Goal: Task Accomplishment & Management: Use online tool/utility

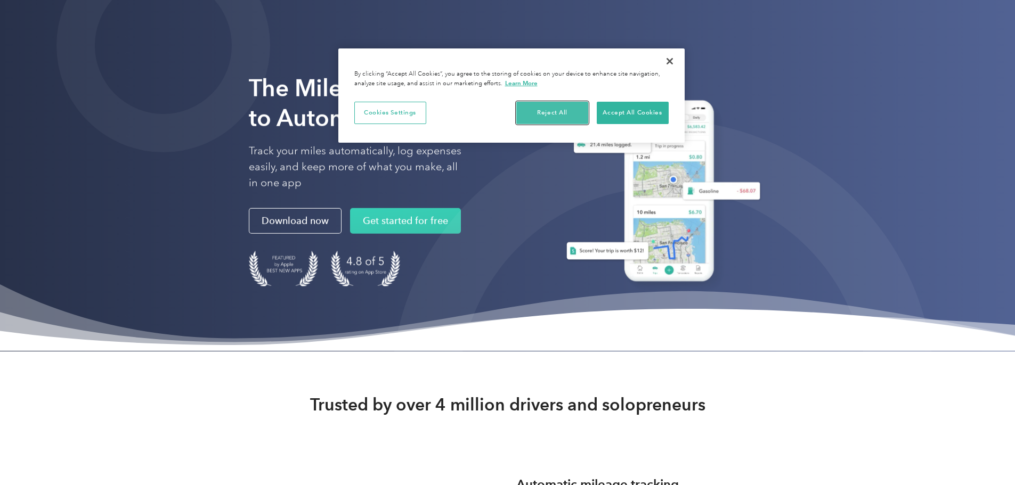
click at [546, 112] on button "Reject All" at bounding box center [552, 113] width 72 height 22
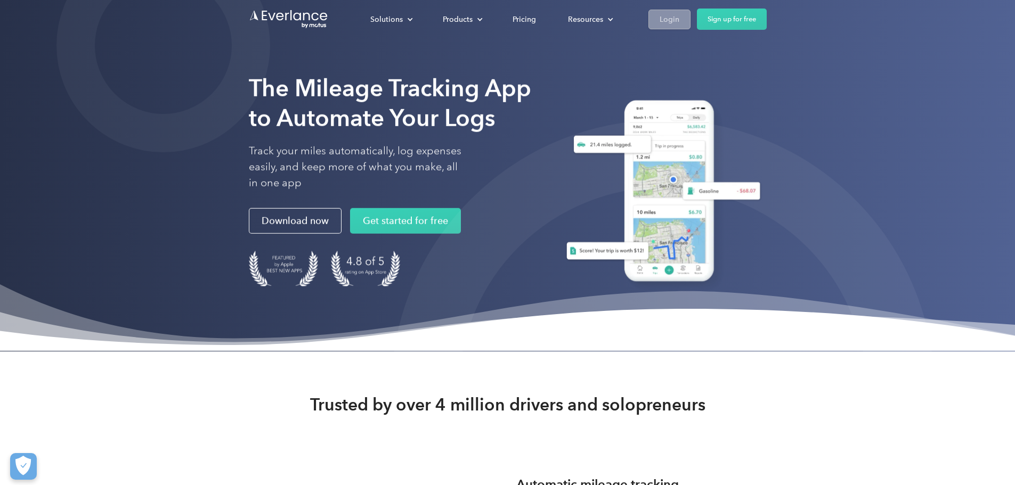
click at [679, 26] on div "Login" at bounding box center [669, 19] width 20 height 13
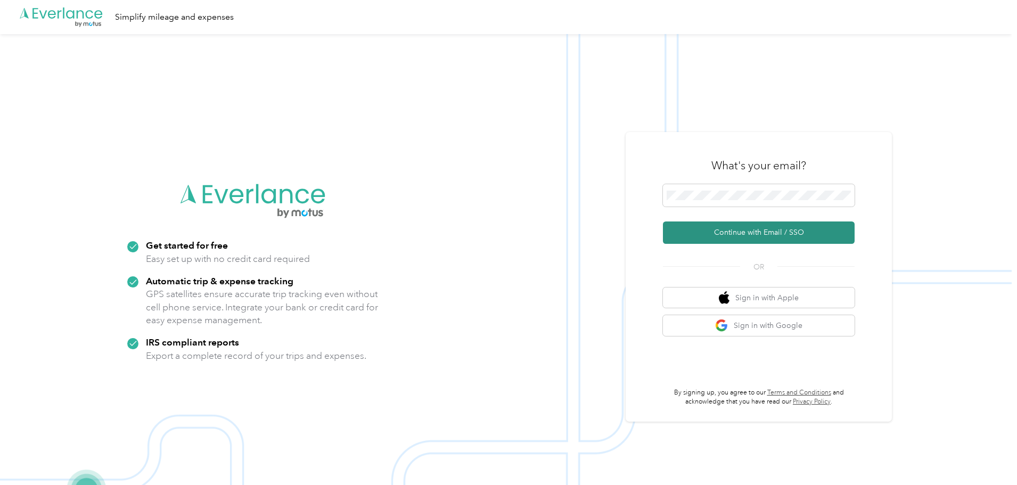
click at [756, 234] on button "Continue with Email / SSO" at bounding box center [759, 233] width 192 height 22
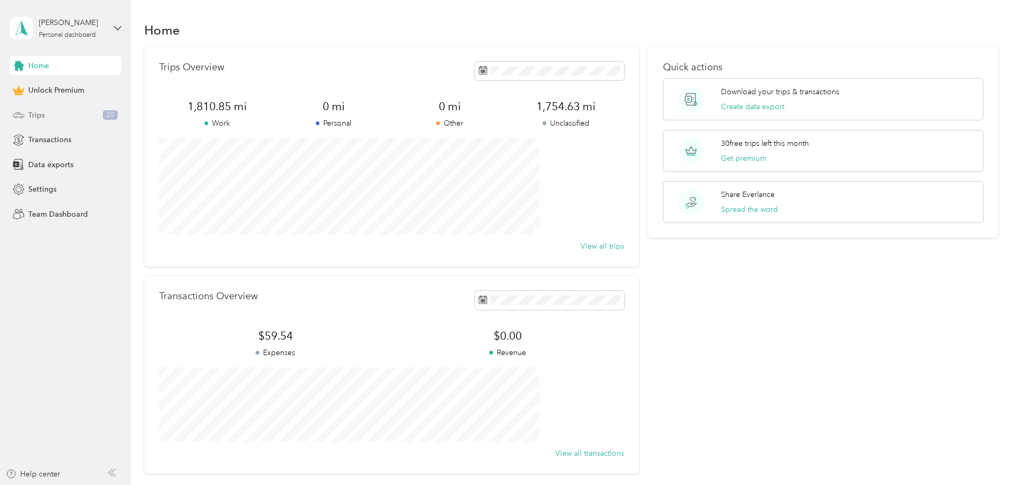
click at [74, 116] on div "Trips 20" at bounding box center [66, 114] width 112 height 19
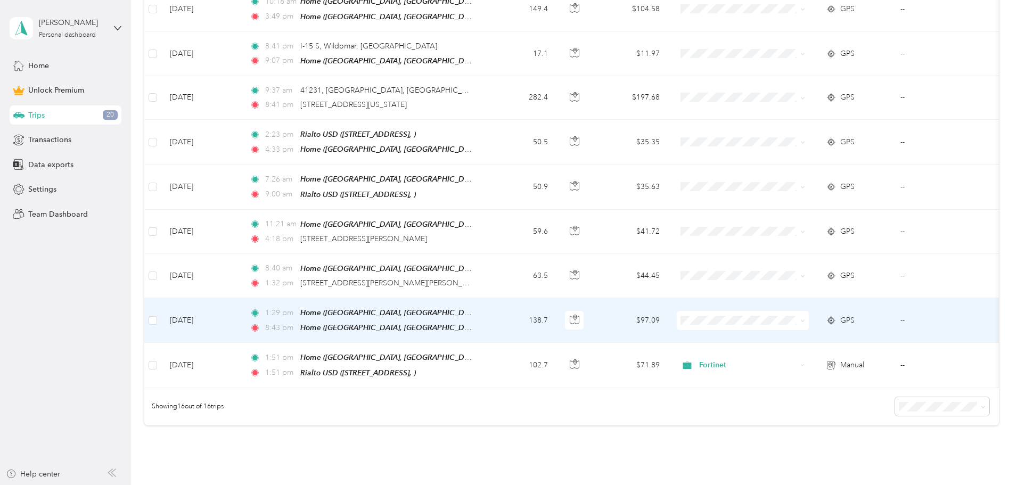
scroll to position [687, 0]
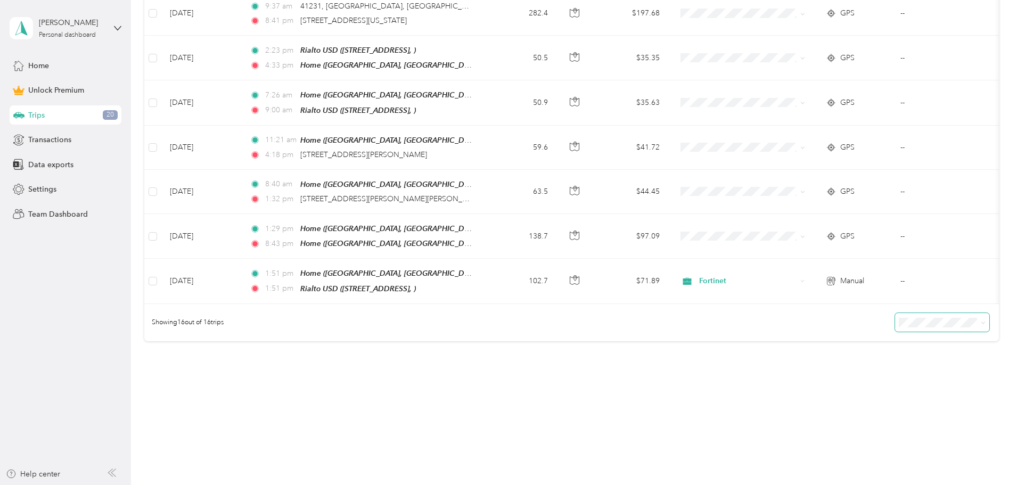
click at [895, 324] on span at bounding box center [942, 322] width 94 height 19
click at [889, 354] on div "50 per load" at bounding box center [868, 357] width 79 height 11
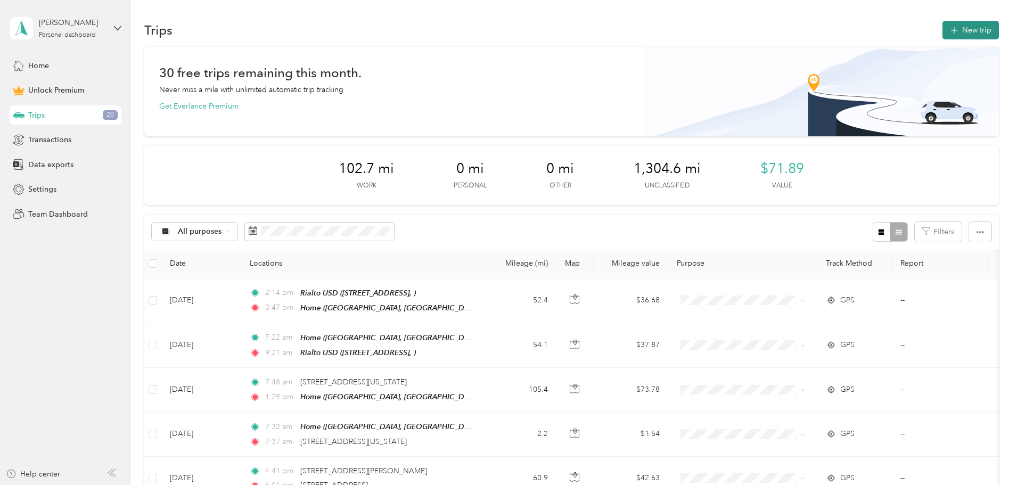
click at [943, 23] on button "New trip" at bounding box center [971, 30] width 56 height 19
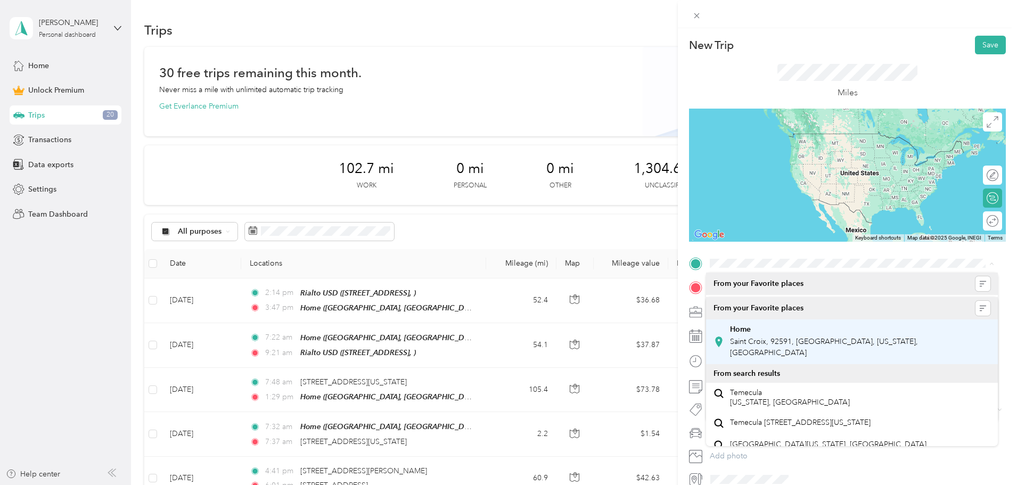
click at [813, 340] on span "Saint Croix, 92591, [GEOGRAPHIC_DATA], [US_STATE], [GEOGRAPHIC_DATA]" at bounding box center [824, 347] width 188 height 20
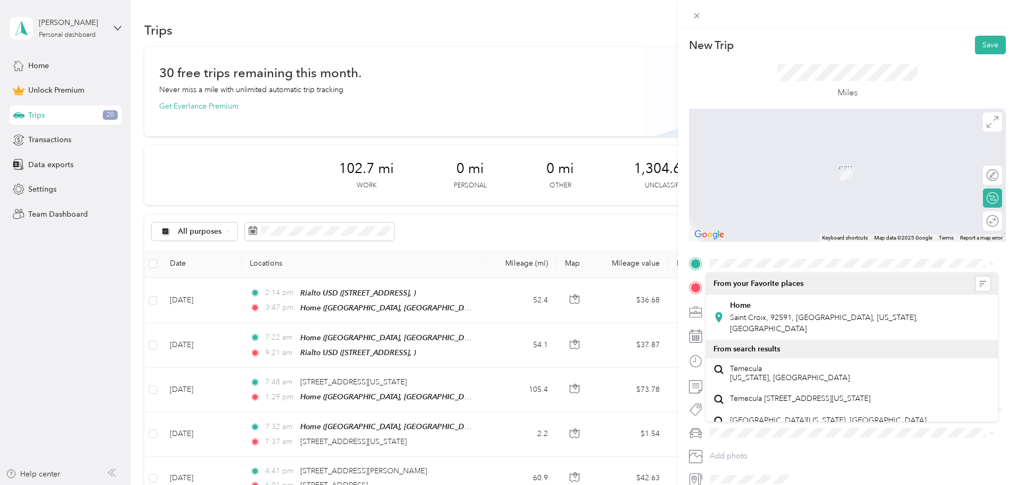
click at [774, 309] on div "Home" at bounding box center [860, 306] width 260 height 10
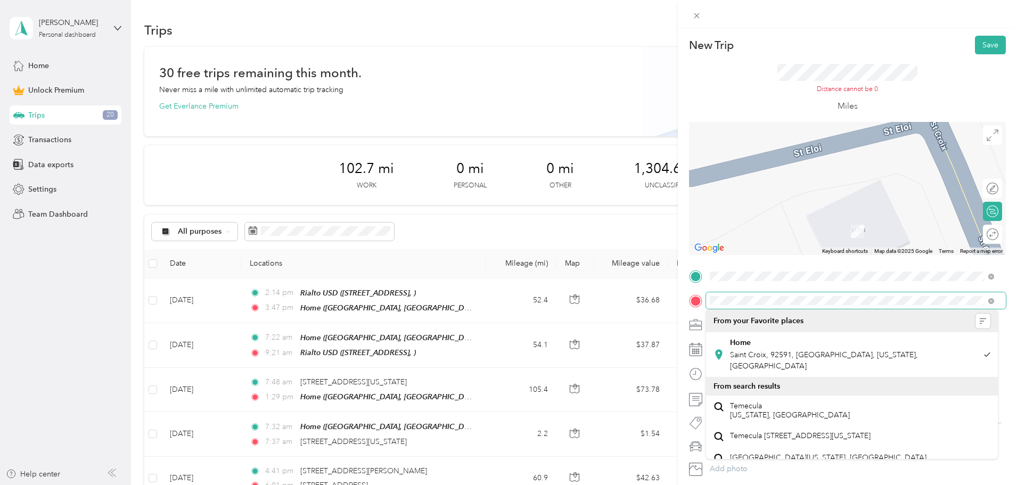
click at [700, 292] on div at bounding box center [847, 300] width 317 height 17
click at [701, 296] on div at bounding box center [847, 300] width 317 height 17
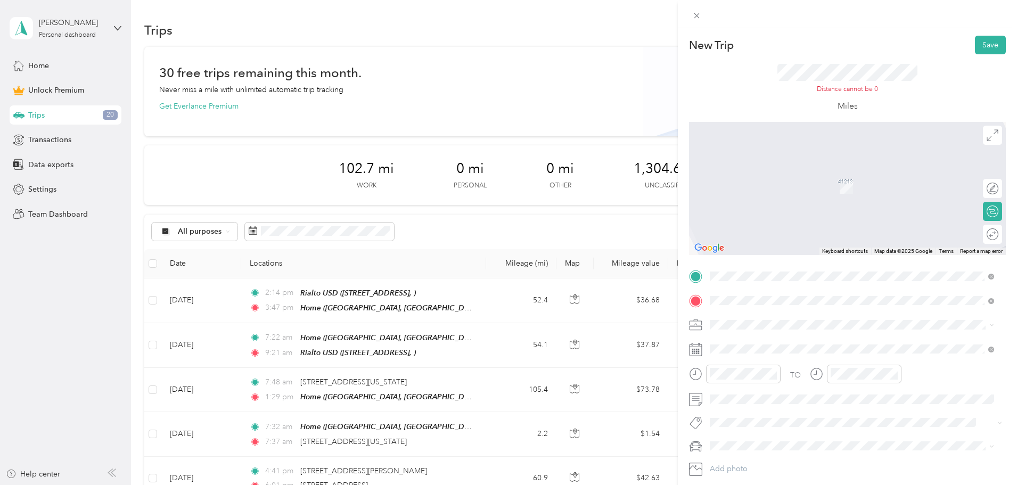
click at [800, 344] on span "[STREET_ADDRESS][US_STATE]" at bounding box center [783, 339] width 107 height 10
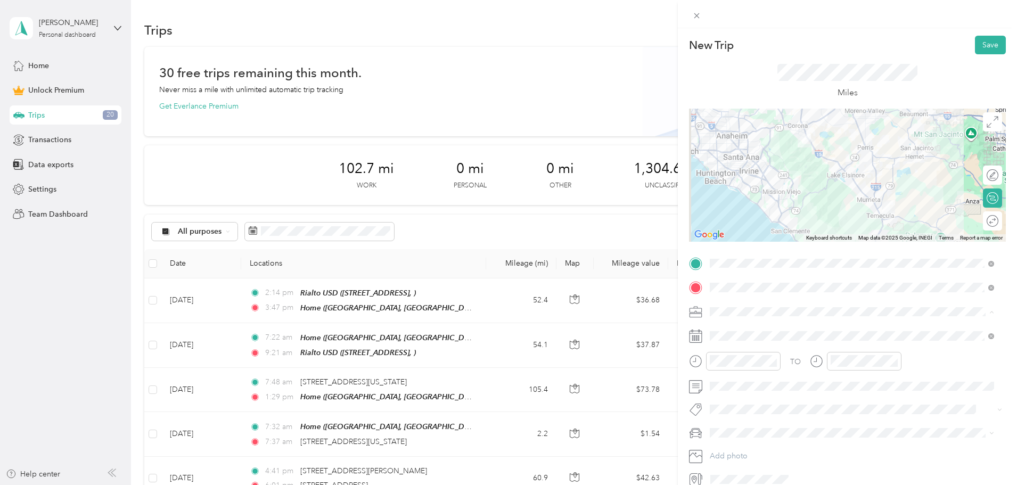
click at [739, 369] on span "Fortinet" at bounding box center [727, 367] width 26 height 9
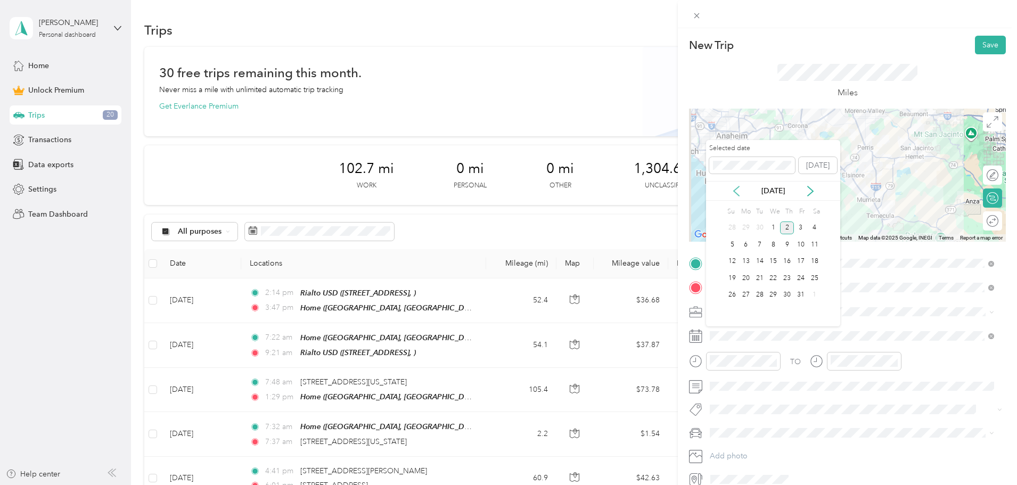
click at [736, 192] on icon at bounding box center [736, 191] width 5 height 10
click at [785, 261] on div "17" at bounding box center [787, 261] width 14 height 13
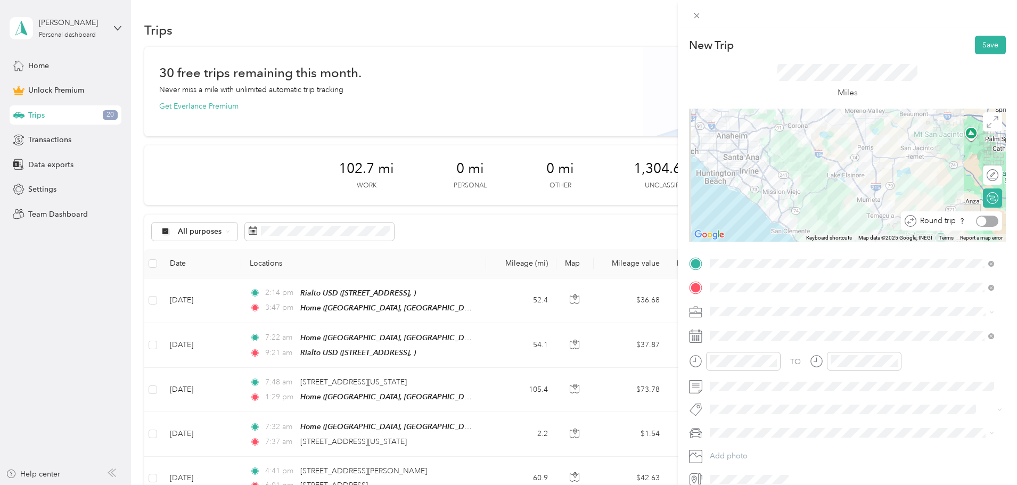
click at [984, 220] on div at bounding box center [987, 221] width 22 height 11
click at [983, 45] on button "Save" at bounding box center [990, 45] width 31 height 19
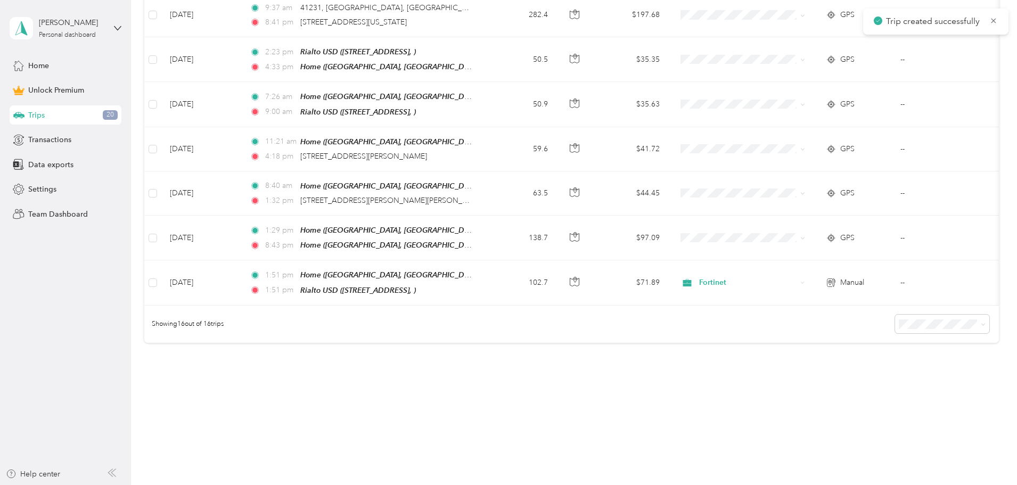
scroll to position [687, 0]
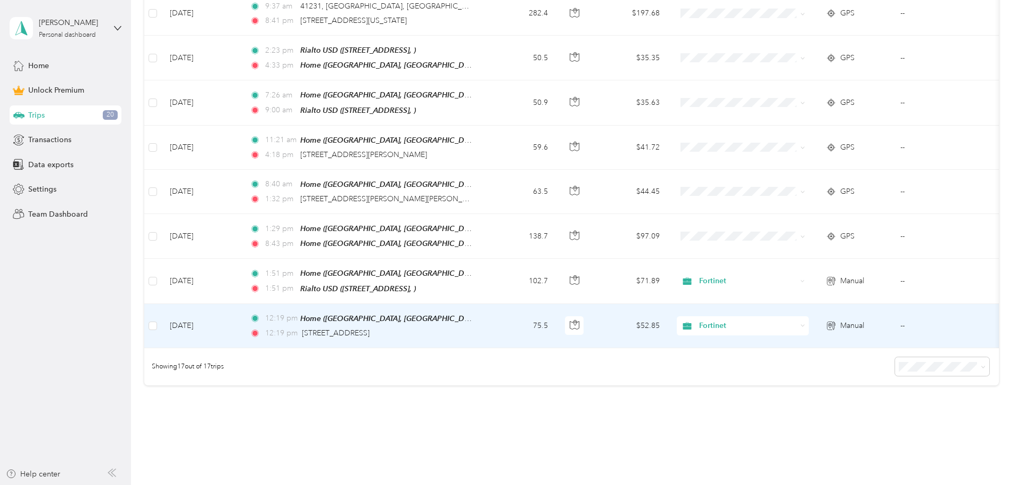
click at [241, 316] on td "[DATE]" at bounding box center [201, 326] width 80 height 44
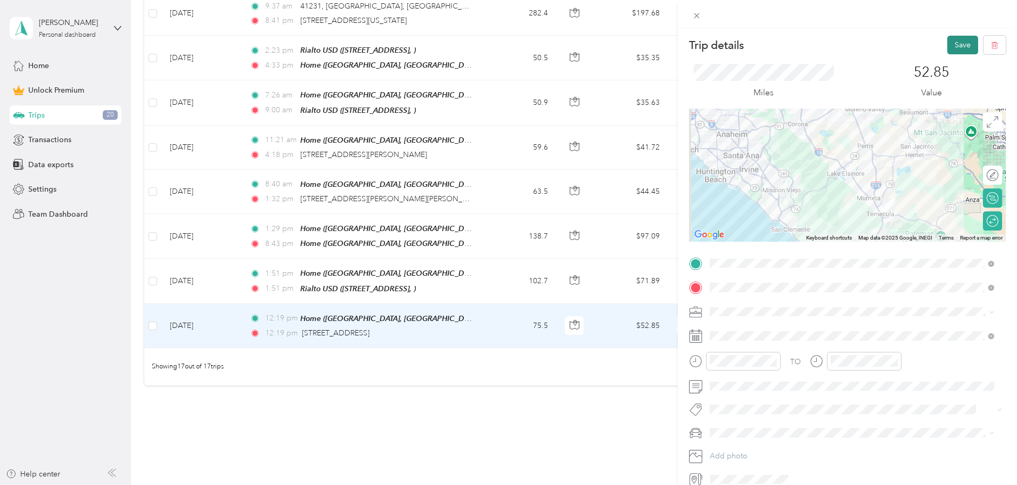
click at [959, 47] on button "Save" at bounding box center [962, 45] width 31 height 19
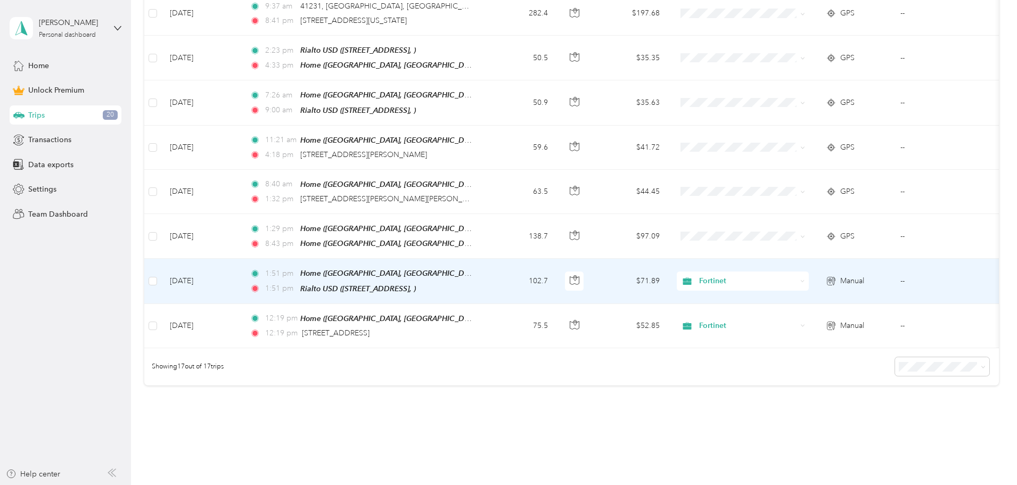
click at [557, 276] on td "102.7" at bounding box center [521, 281] width 70 height 45
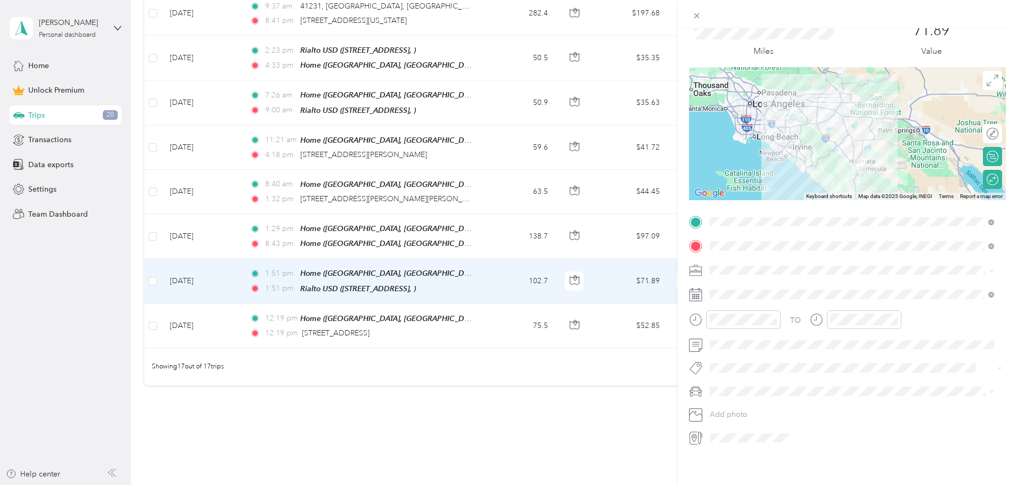
scroll to position [50, 0]
click at [585, 378] on div "Trip details Save This trip cannot be edited because it is either under review,…" at bounding box center [508, 242] width 1017 height 485
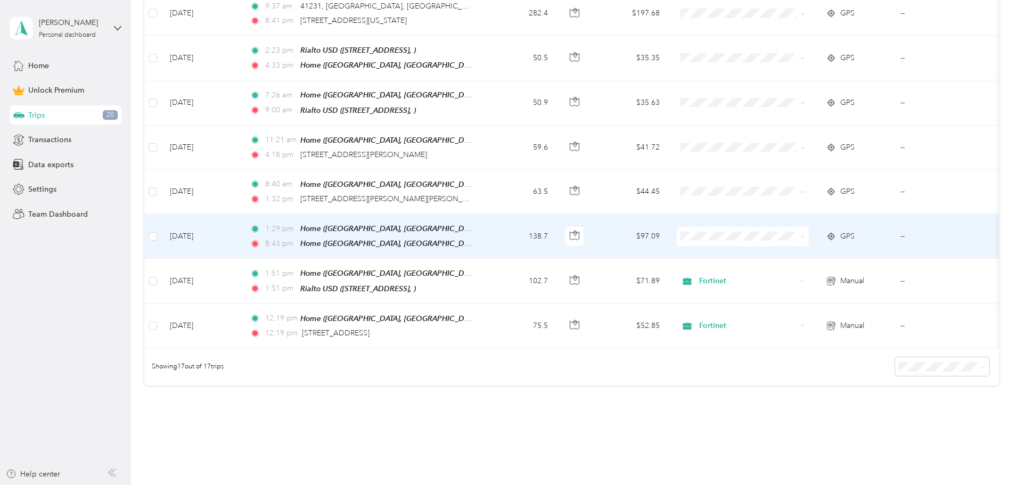
click at [557, 234] on td "138.7" at bounding box center [521, 236] width 70 height 45
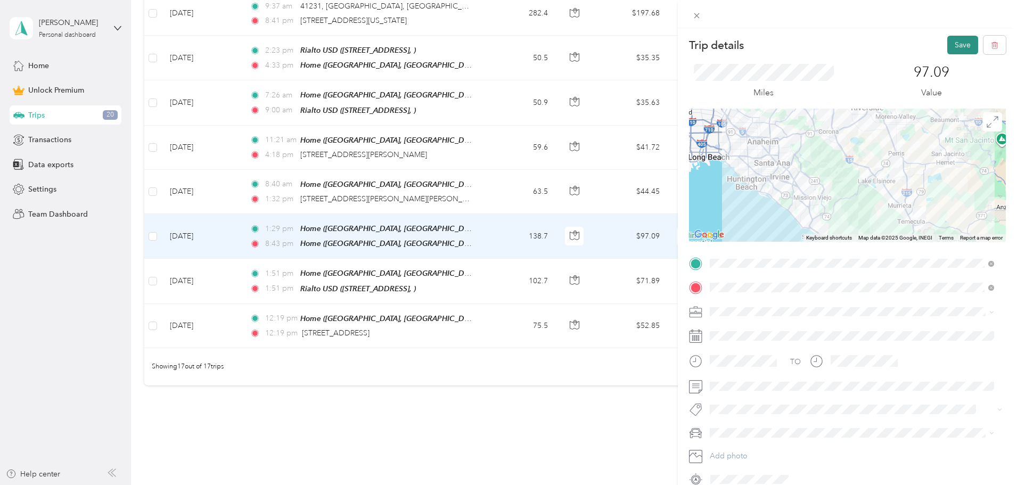
click at [949, 47] on button "Save" at bounding box center [962, 45] width 31 height 19
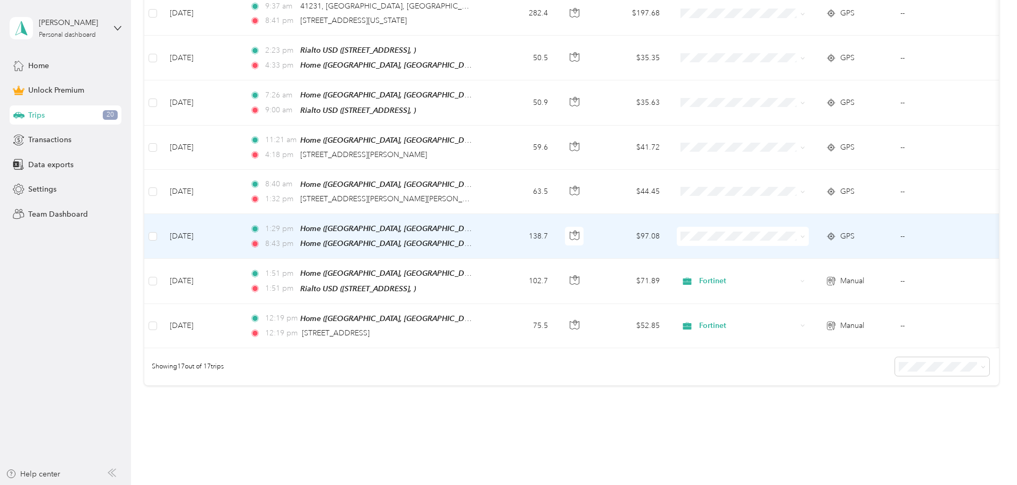
click at [805, 231] on span at bounding box center [801, 237] width 9 height 12
click at [797, 284] on span "Fortinet" at bounding box center [823, 284] width 99 height 11
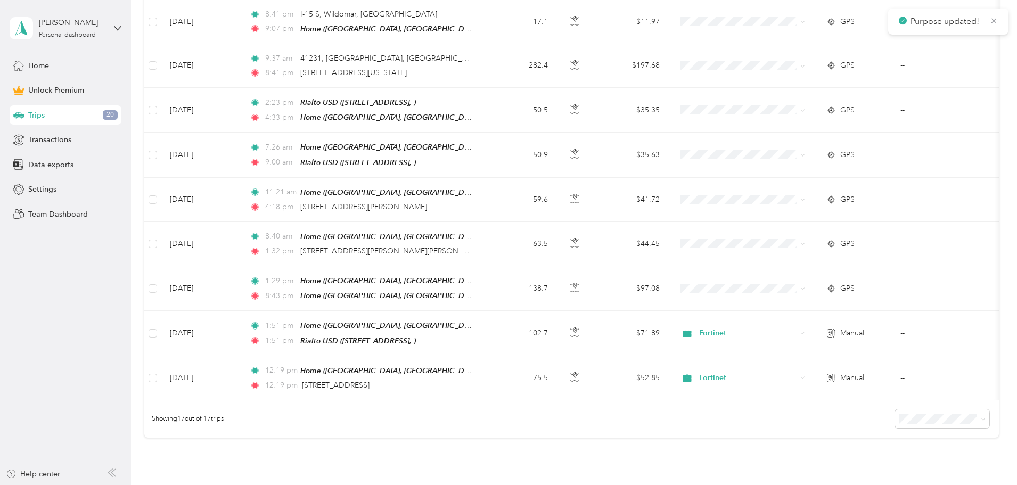
scroll to position [633, 0]
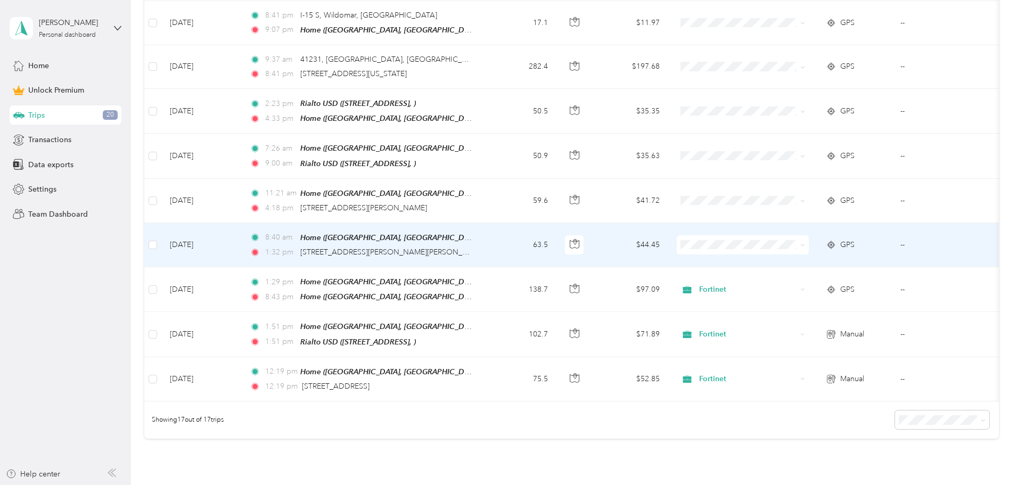
click at [241, 245] on td "[DATE]" at bounding box center [201, 245] width 80 height 44
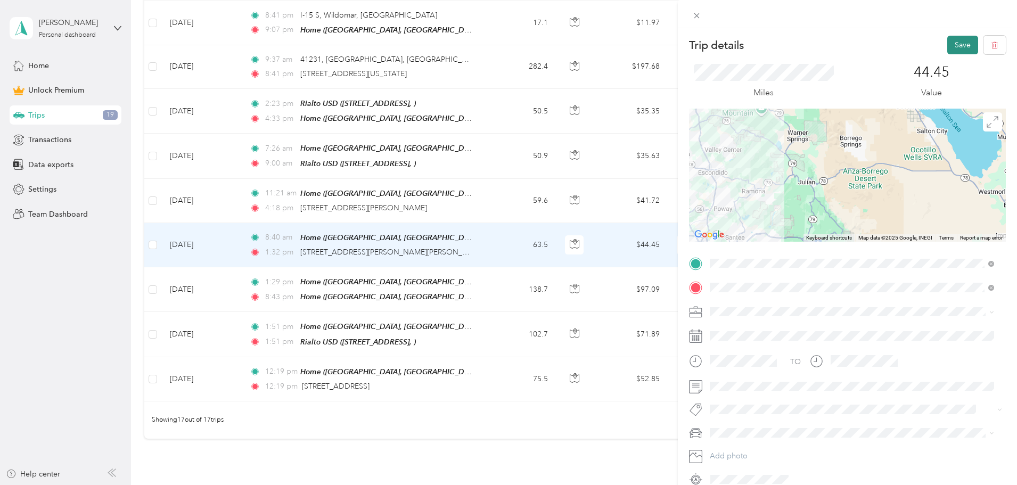
click at [959, 47] on button "Save" at bounding box center [962, 45] width 31 height 19
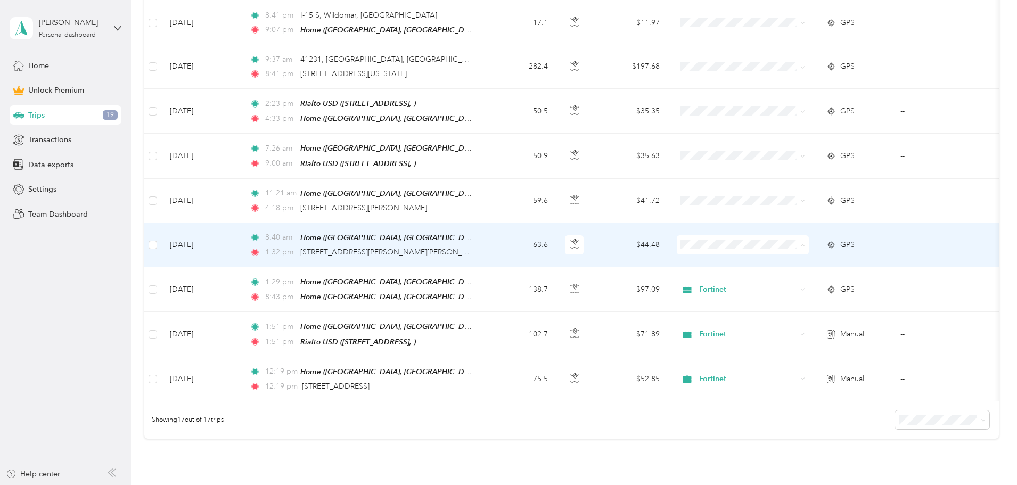
click at [797, 291] on span "Fortinet" at bounding box center [823, 293] width 99 height 11
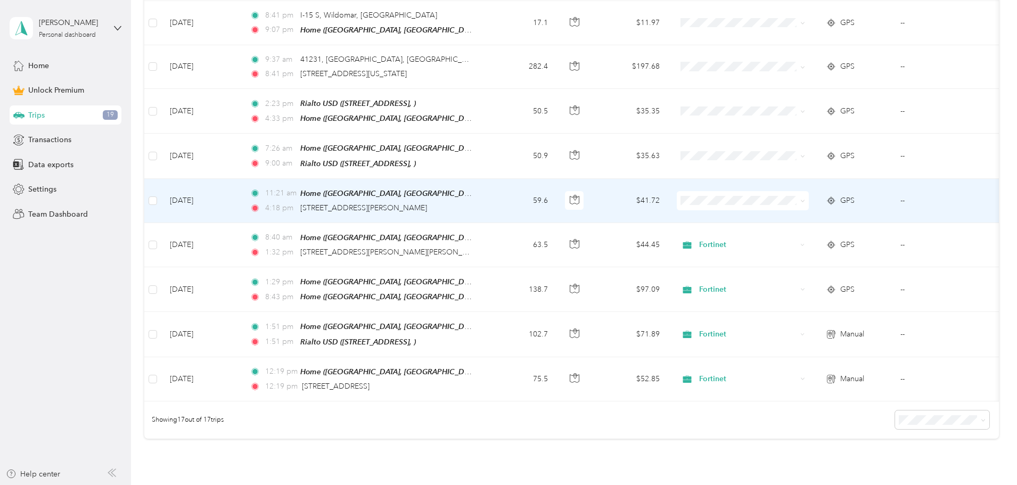
click at [241, 201] on td "[DATE]" at bounding box center [201, 201] width 80 height 44
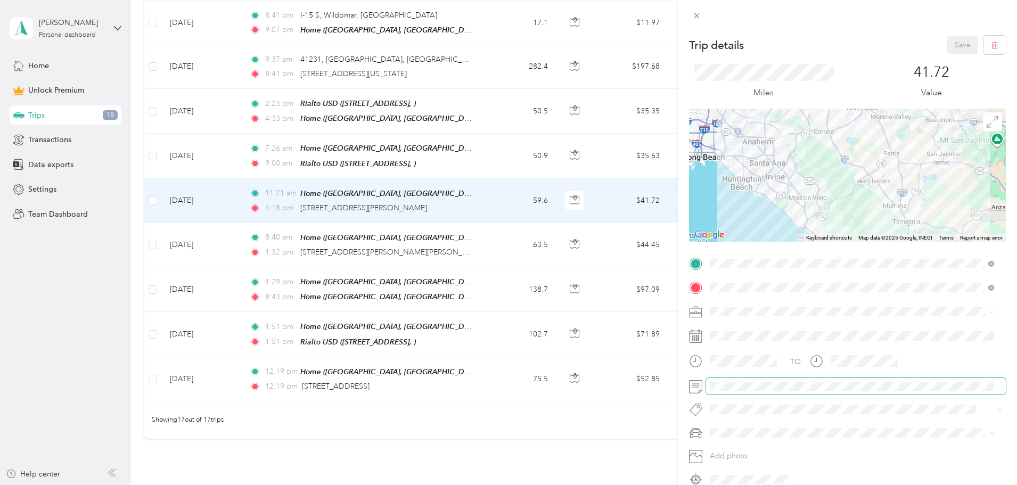
click at [777, 380] on span at bounding box center [856, 386] width 300 height 17
click at [957, 44] on button "Save" at bounding box center [962, 45] width 31 height 19
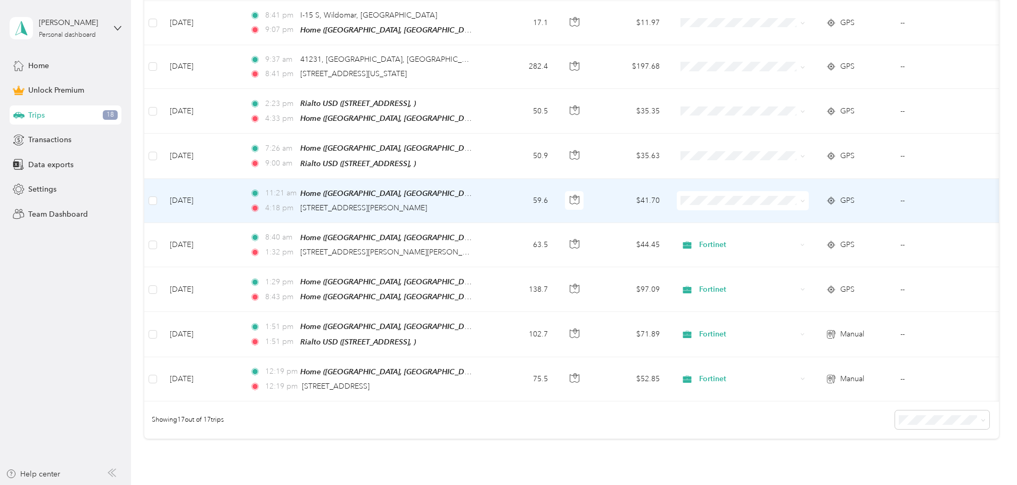
click at [790, 254] on li "Fortinet" at bounding box center [814, 248] width 132 height 19
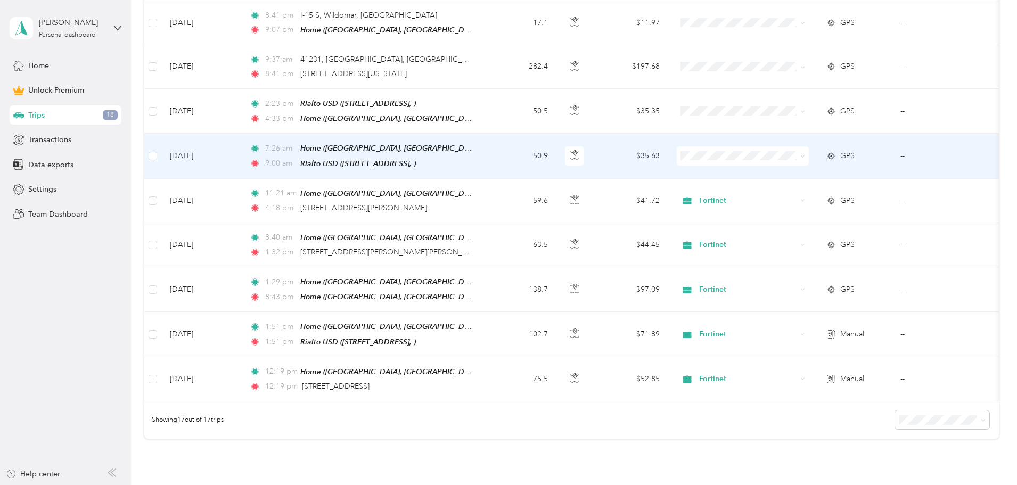
click at [557, 156] on td "50.9" at bounding box center [521, 156] width 70 height 45
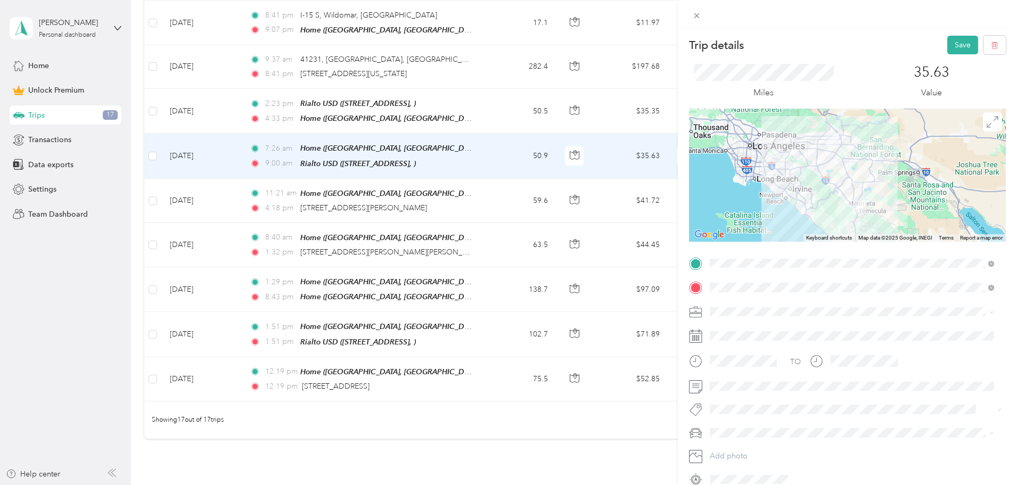
click at [577, 429] on div "Trip details Save This trip cannot be edited because it is either under review,…" at bounding box center [508, 242] width 1017 height 485
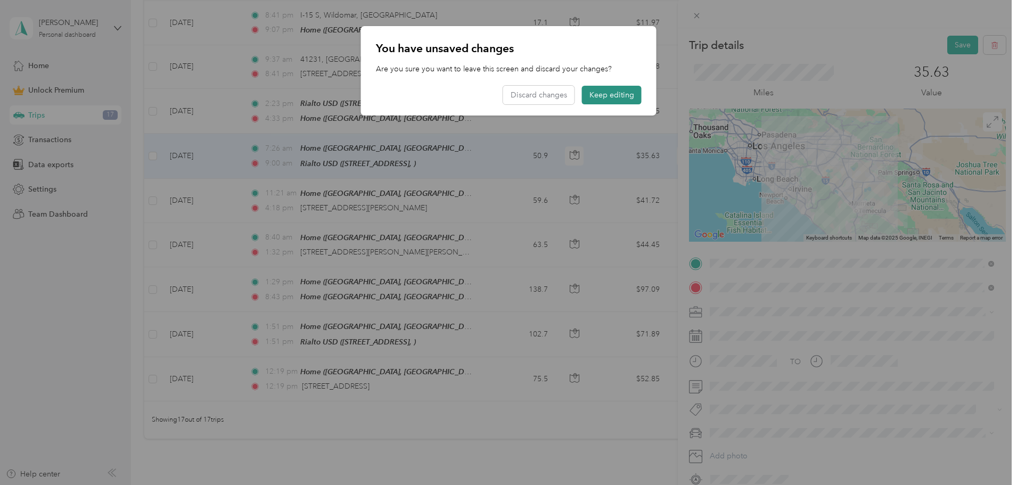
click at [636, 92] on button "Keep editing" at bounding box center [612, 95] width 60 height 19
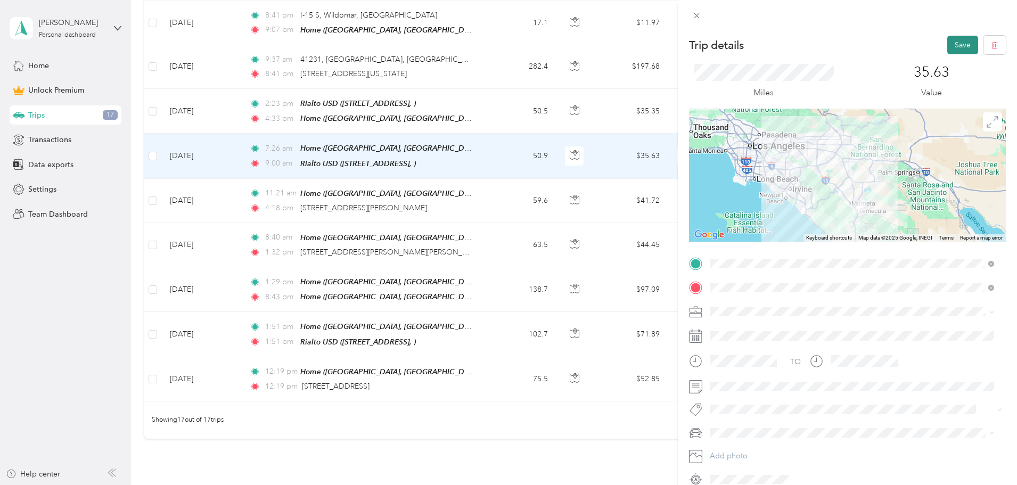
click at [955, 48] on button "Save" at bounding box center [962, 45] width 31 height 19
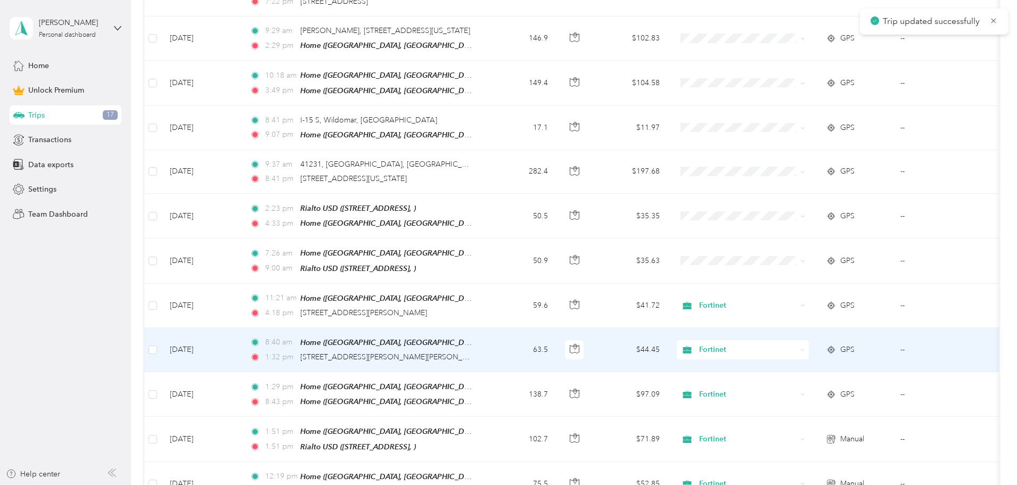
scroll to position [527, 0]
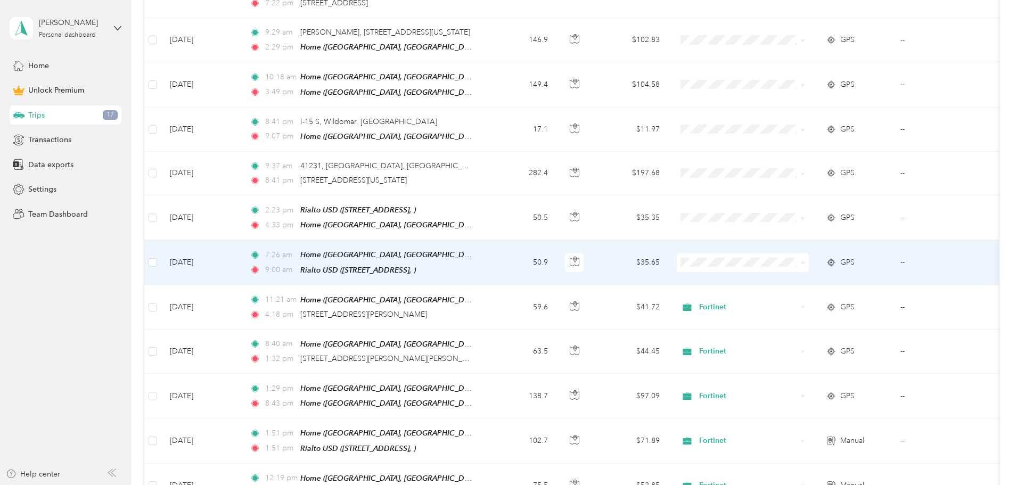
click at [791, 310] on span "Fortinet" at bounding box center [823, 312] width 99 height 11
click at [557, 251] on td "50.9" at bounding box center [521, 262] width 70 height 45
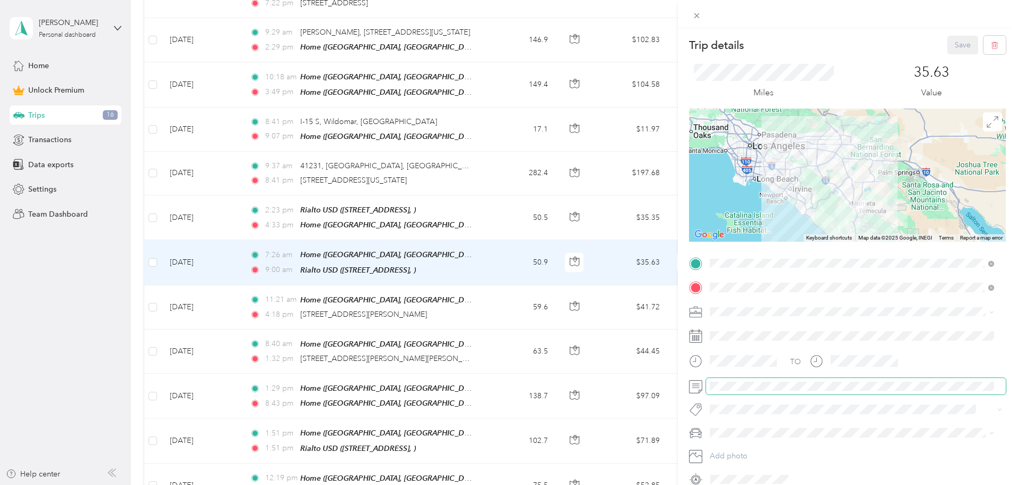
click at [709, 380] on span at bounding box center [856, 386] width 300 height 17
click at [579, 293] on div "Trip details Save This trip cannot be edited because it is either under review,…" at bounding box center [508, 242] width 1017 height 485
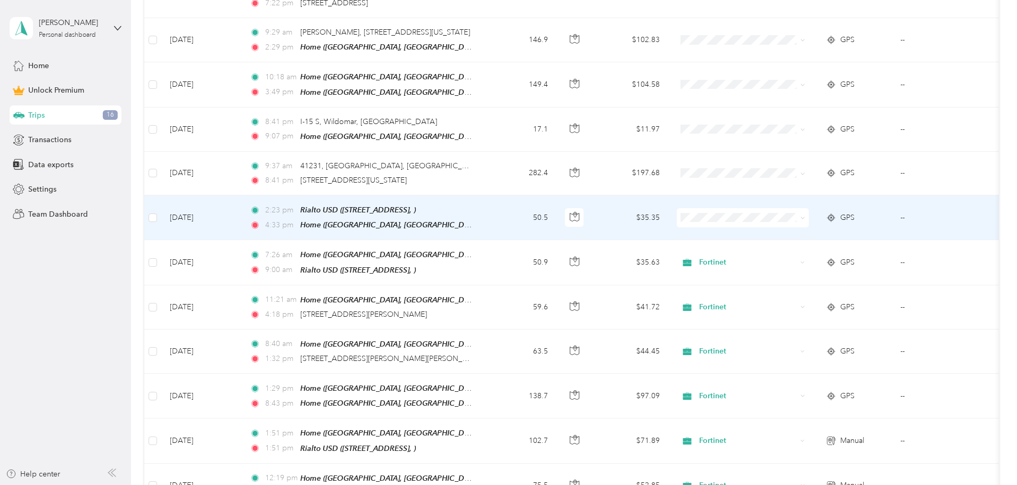
click at [557, 219] on td "50.5" at bounding box center [521, 217] width 70 height 45
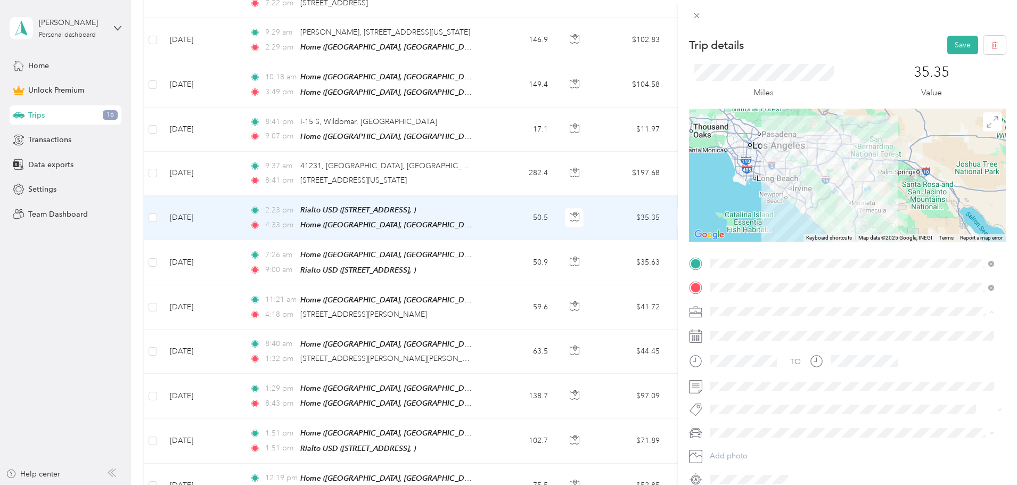
click at [748, 369] on div "Fortinet" at bounding box center [852, 367] width 277 height 11
click at [956, 48] on button "Save" at bounding box center [962, 45] width 31 height 19
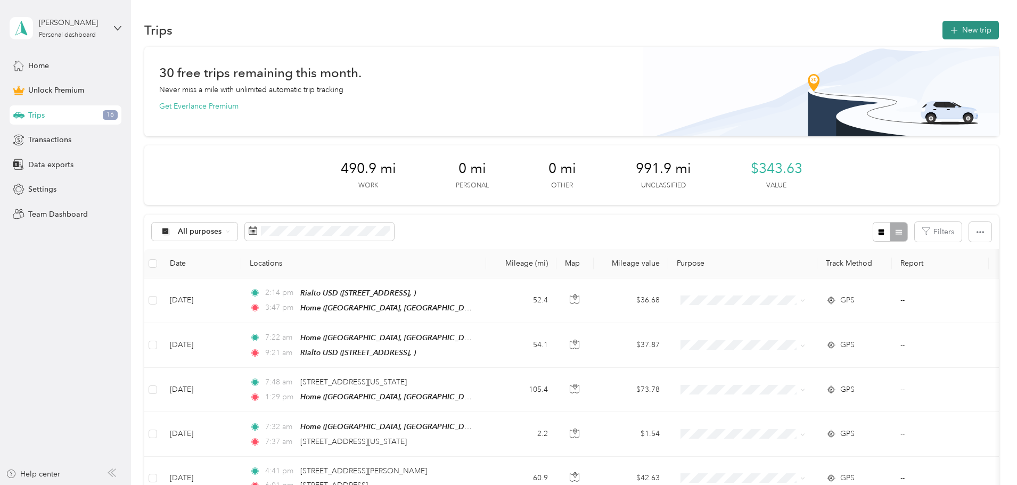
click at [943, 32] on button "New trip" at bounding box center [971, 30] width 56 height 19
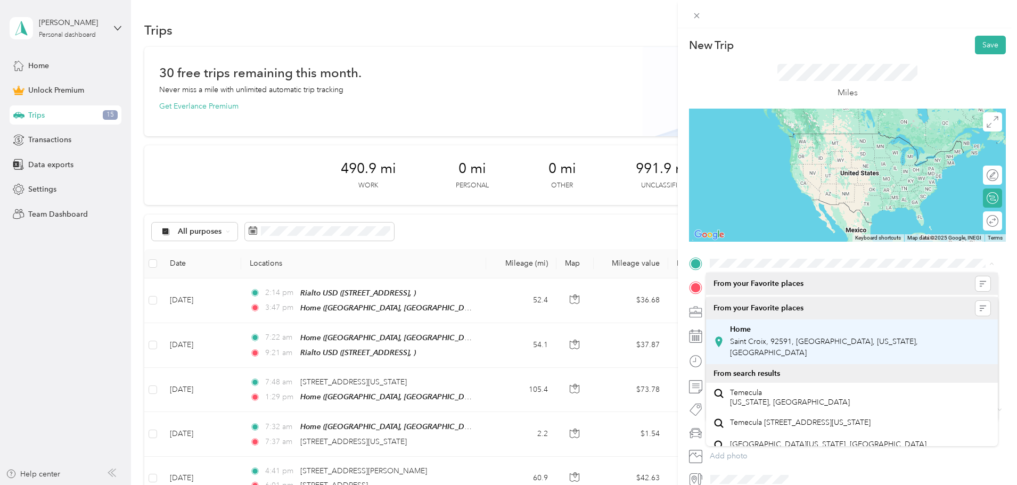
click at [758, 335] on div "Home [GEOGRAPHIC_DATA], 92591, [GEOGRAPHIC_DATA], [US_STATE], [GEOGRAPHIC_DATA]" at bounding box center [860, 342] width 260 height 34
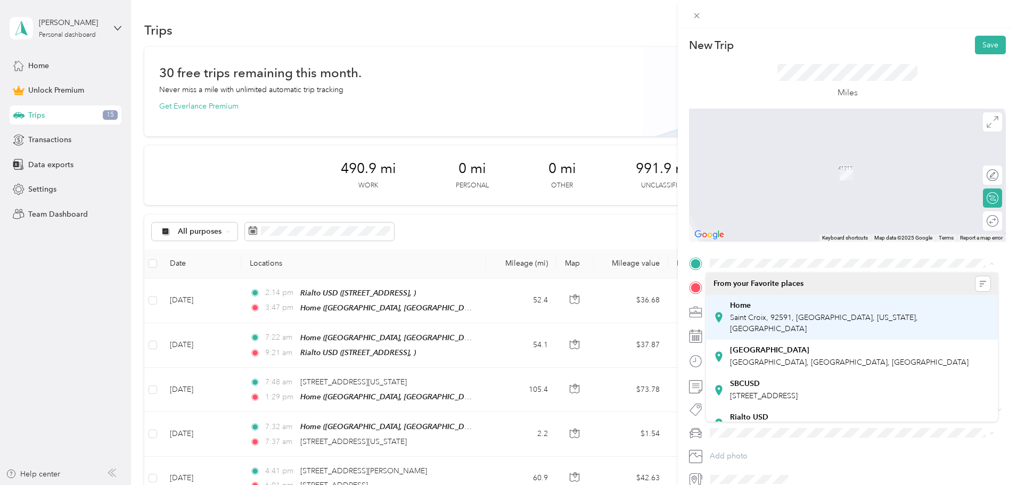
click at [746, 311] on div "Home [GEOGRAPHIC_DATA], 92591, [GEOGRAPHIC_DATA], [US_STATE], [GEOGRAPHIC_DATA]" at bounding box center [860, 318] width 260 height 34
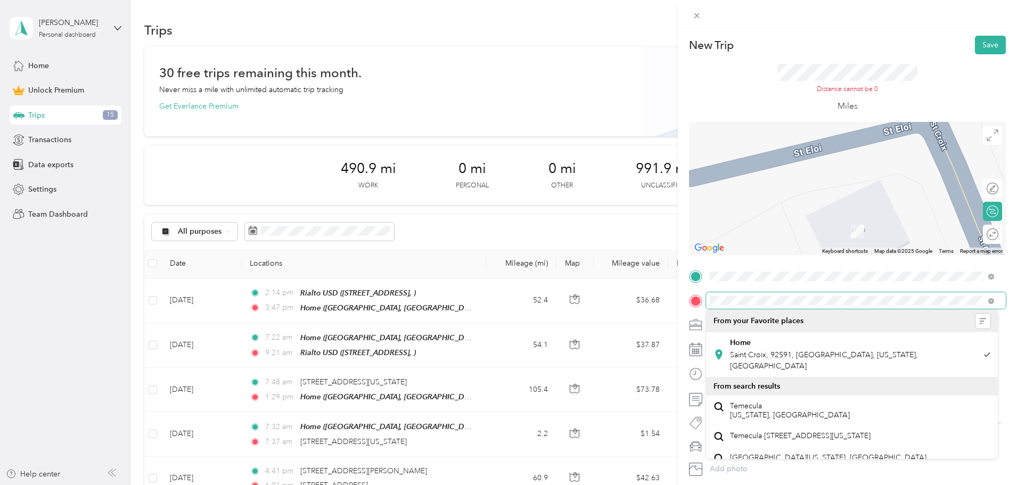
click at [664, 303] on div "New Trip Save This trip cannot be edited because it is either under review, app…" at bounding box center [508, 242] width 1017 height 485
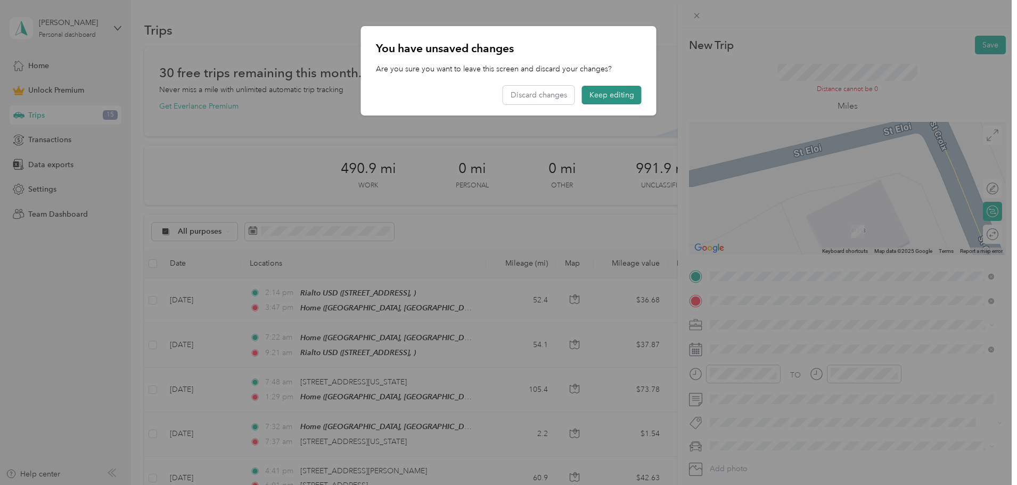
click at [612, 100] on button "Keep editing" at bounding box center [612, 95] width 60 height 19
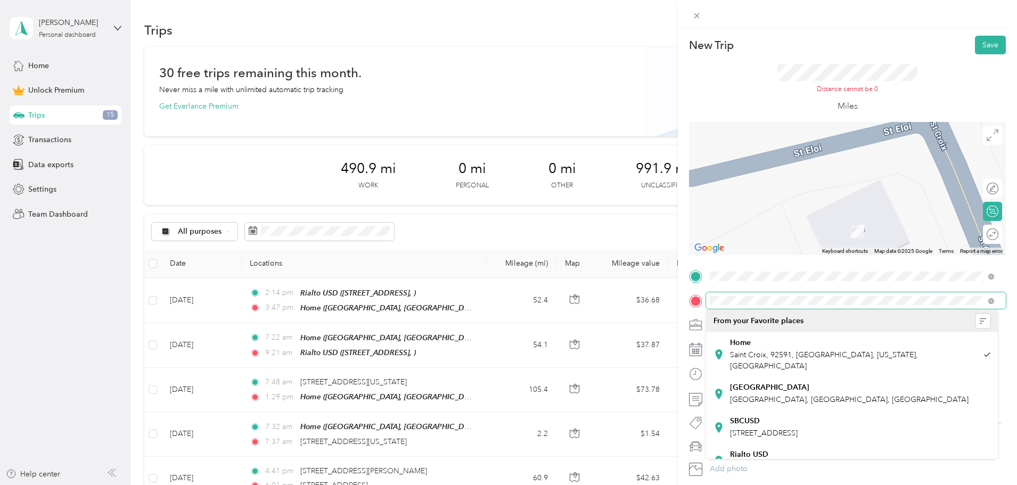
click at [696, 301] on div at bounding box center [847, 300] width 317 height 17
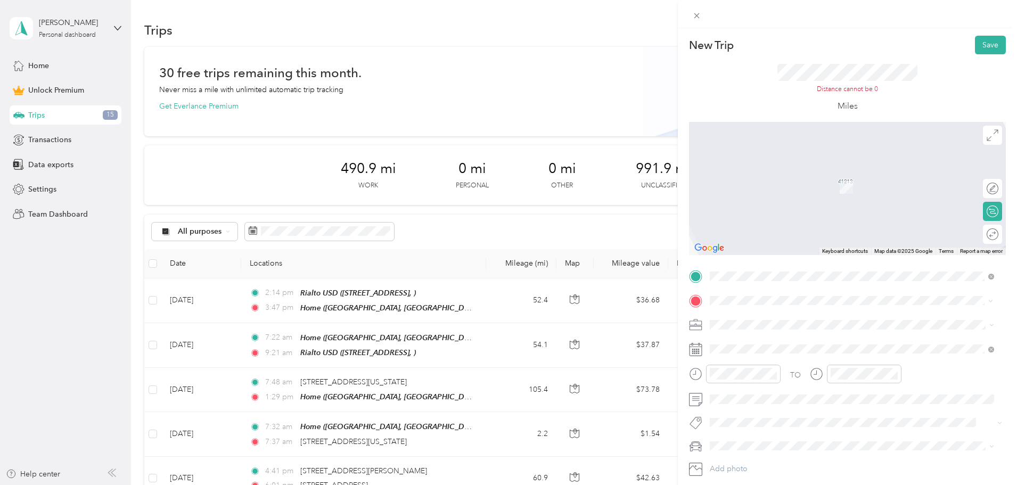
click at [804, 342] on span "[STREET_ADDRESS][US_STATE]" at bounding box center [783, 339] width 107 height 10
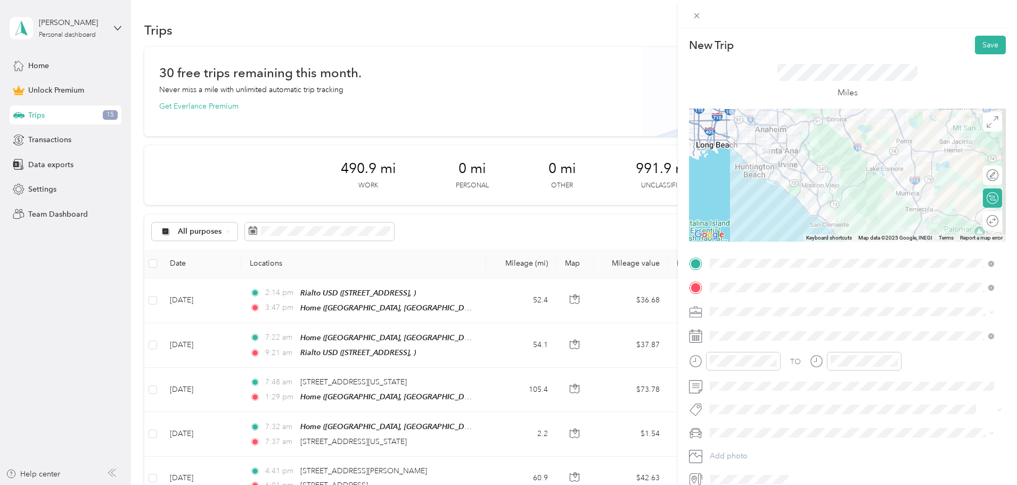
click at [745, 367] on div "Fortinet" at bounding box center [852, 367] width 277 height 11
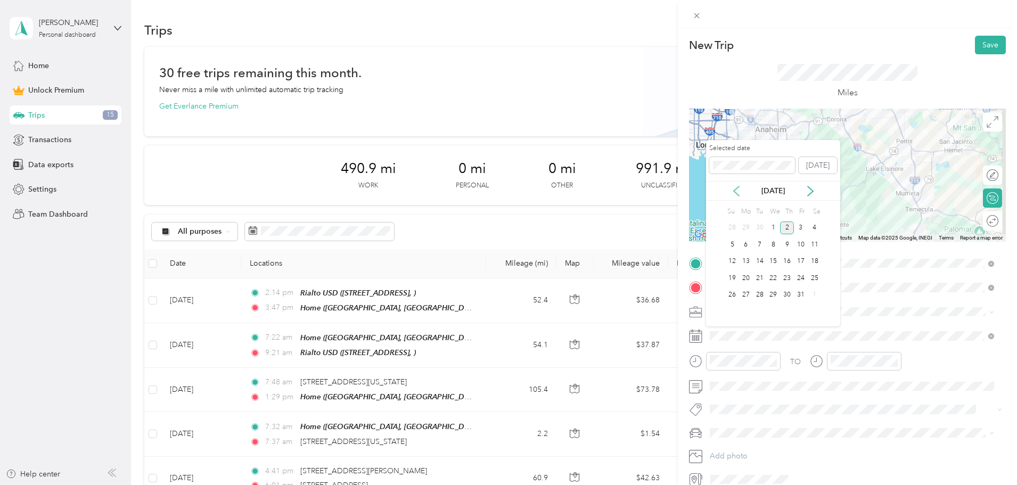
click at [737, 189] on icon at bounding box center [736, 191] width 5 height 10
click at [761, 247] on div "9" at bounding box center [760, 244] width 14 height 13
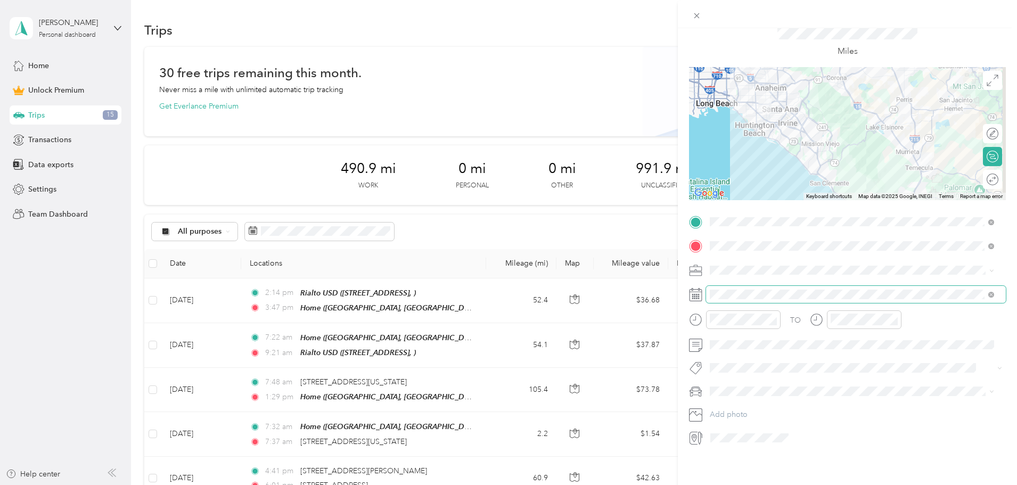
scroll to position [50, 0]
click at [999, 174] on div "Round trip" at bounding box center [999, 179] width 0 height 11
click at [982, 174] on div at bounding box center [987, 179] width 22 height 11
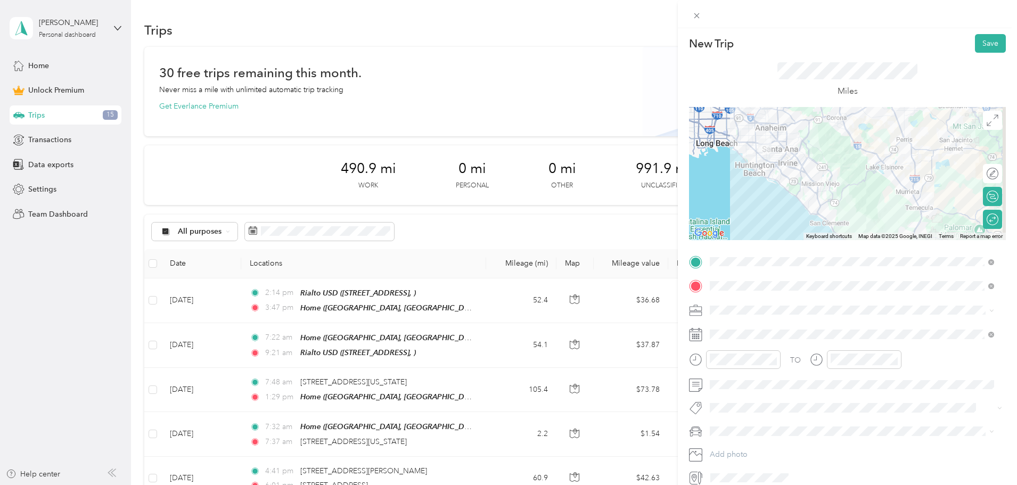
scroll to position [0, 0]
click at [987, 46] on button "Save" at bounding box center [990, 45] width 31 height 19
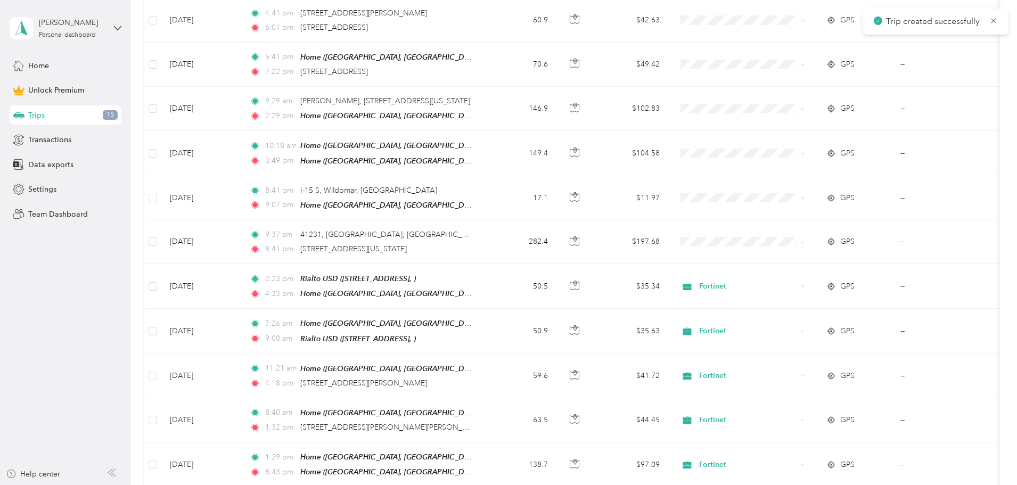
scroll to position [479, 0]
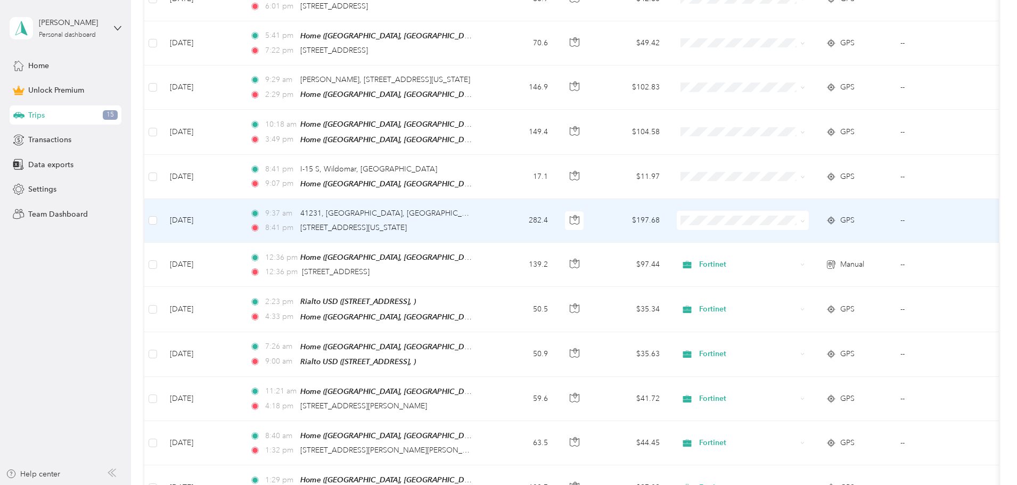
click at [241, 226] on td "[DATE]" at bounding box center [201, 221] width 80 height 44
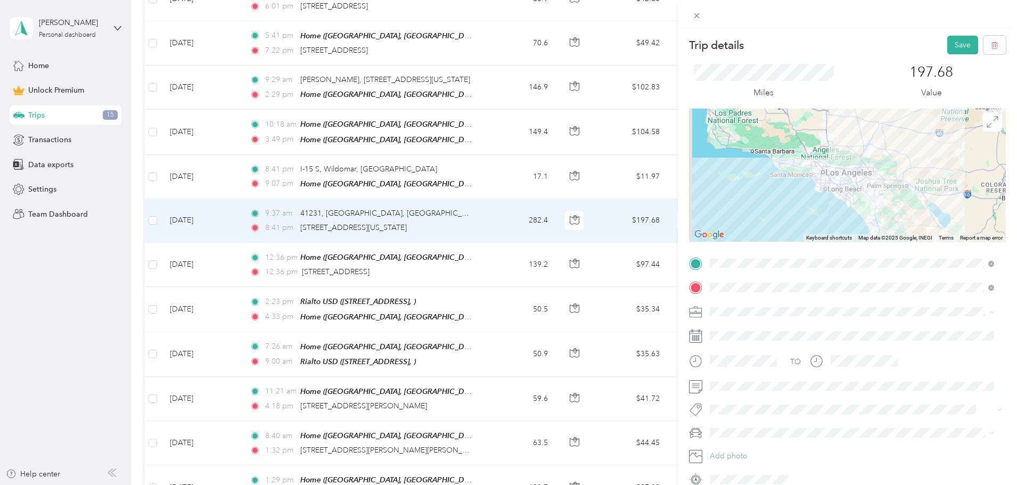
click at [741, 368] on div "Fortinet" at bounding box center [852, 367] width 277 height 11
click at [958, 50] on button "Save" at bounding box center [962, 45] width 31 height 19
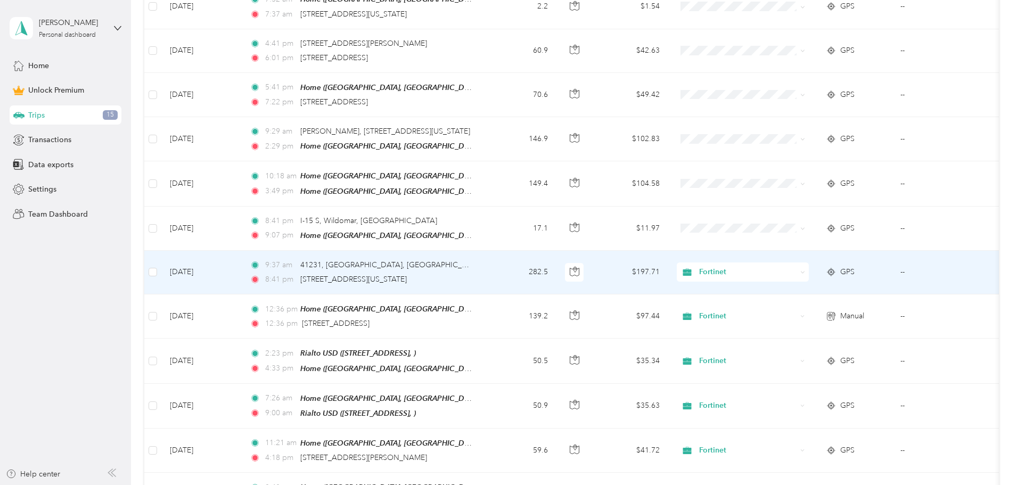
scroll to position [426, 0]
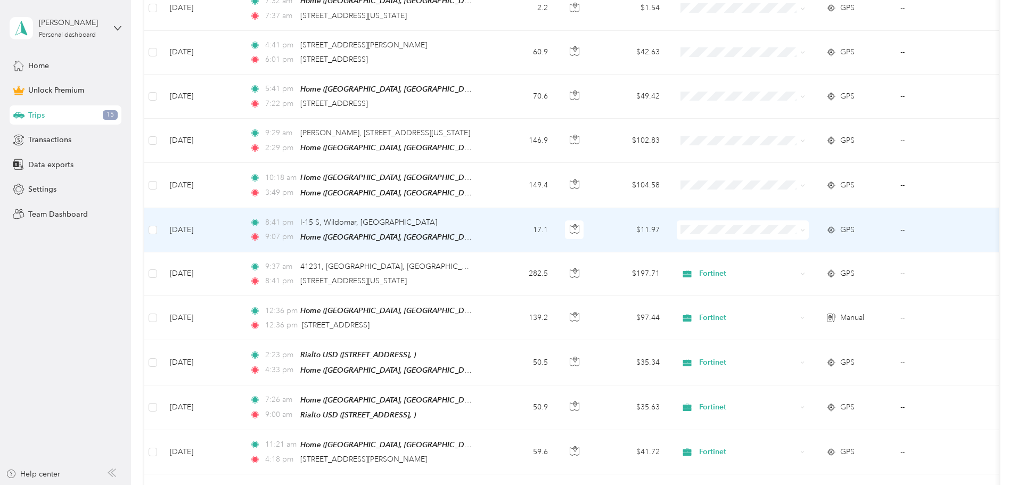
click at [473, 232] on div "9:07 pm Home ([GEOGRAPHIC_DATA], [GEOGRAPHIC_DATA], [US_STATE])" at bounding box center [362, 237] width 224 height 12
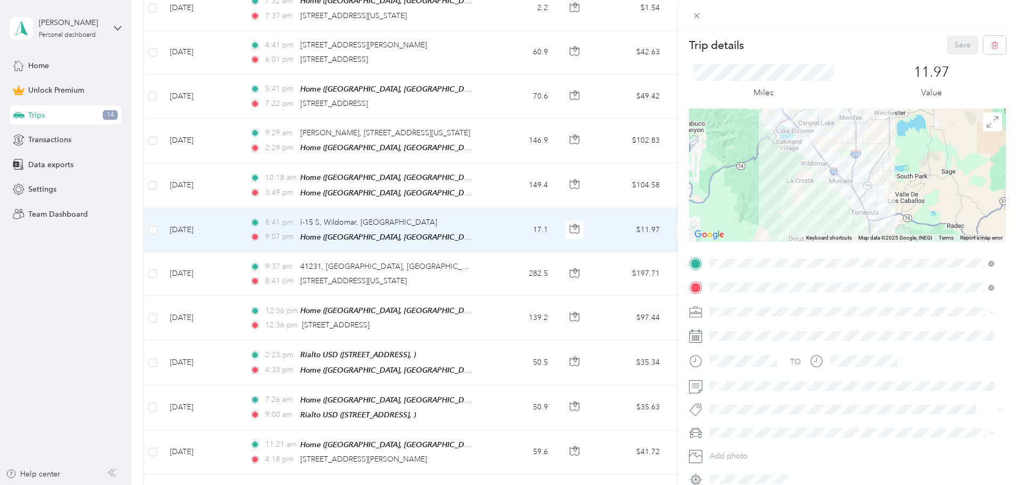
click at [556, 275] on div "Trip details Save This trip cannot be edited because it is either under review,…" at bounding box center [508, 242] width 1017 height 485
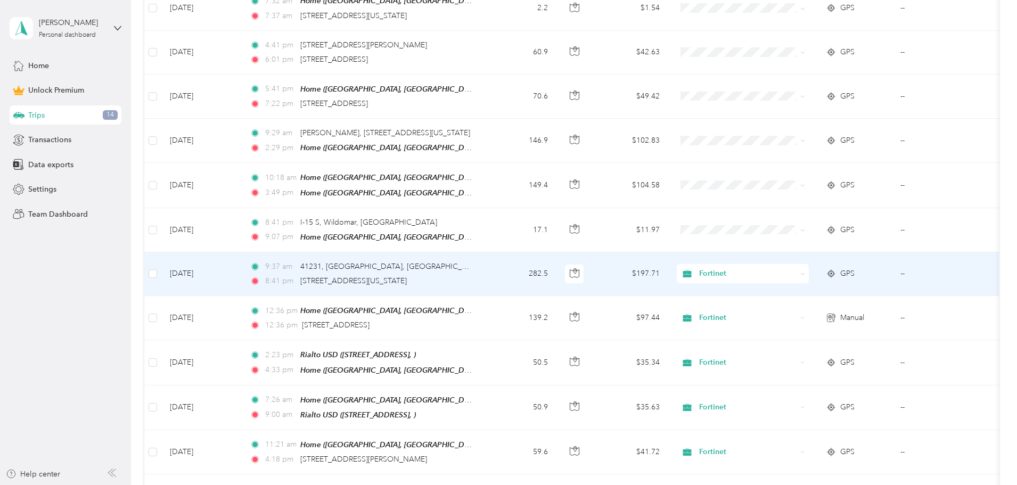
click at [486, 275] on td "9:37 am 41231, [GEOGRAPHIC_DATA], [GEOGRAPHIC_DATA], [GEOGRAPHIC_DATA][US_STATE…" at bounding box center [363, 274] width 245 height 44
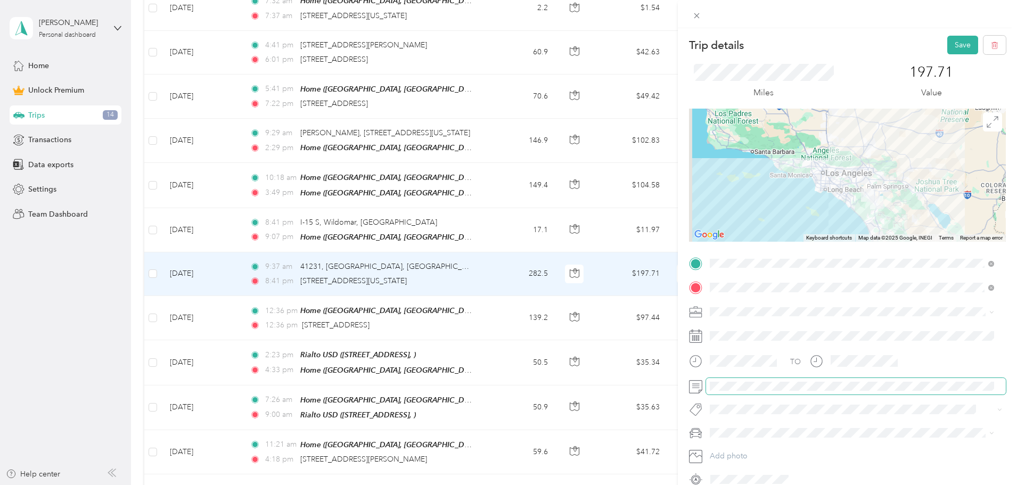
scroll to position [0, 54]
click at [957, 48] on button "Save" at bounding box center [962, 45] width 31 height 19
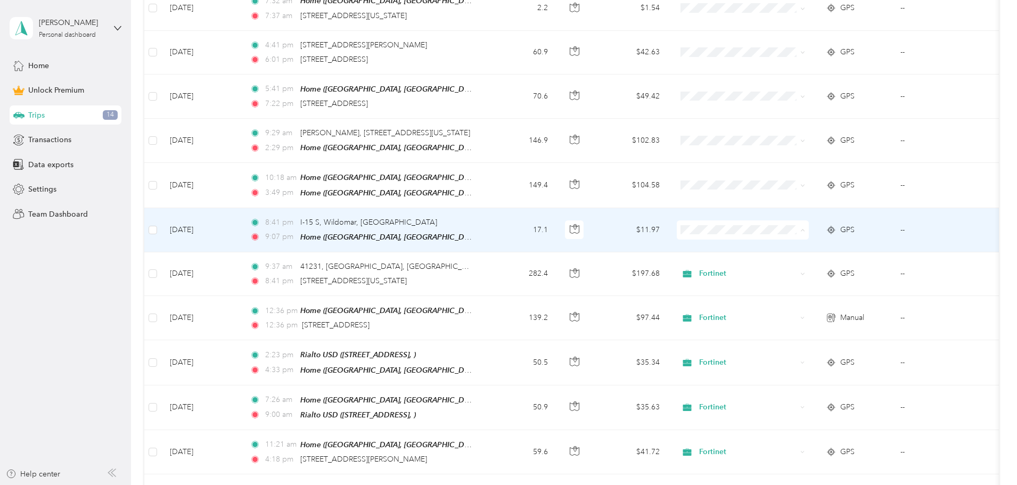
click at [783, 281] on span "Fortinet" at bounding box center [823, 281] width 99 height 11
click at [557, 226] on td "17.1" at bounding box center [521, 230] width 70 height 44
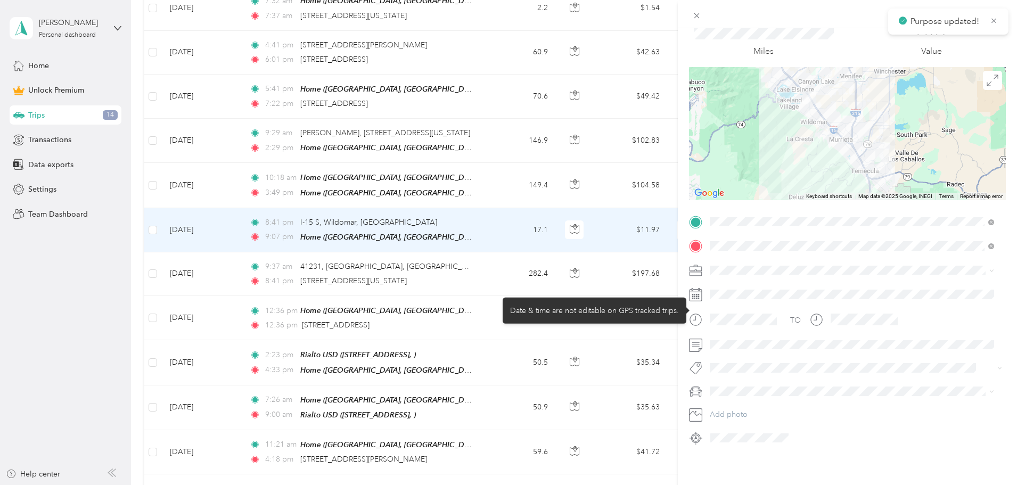
scroll to position [50, 0]
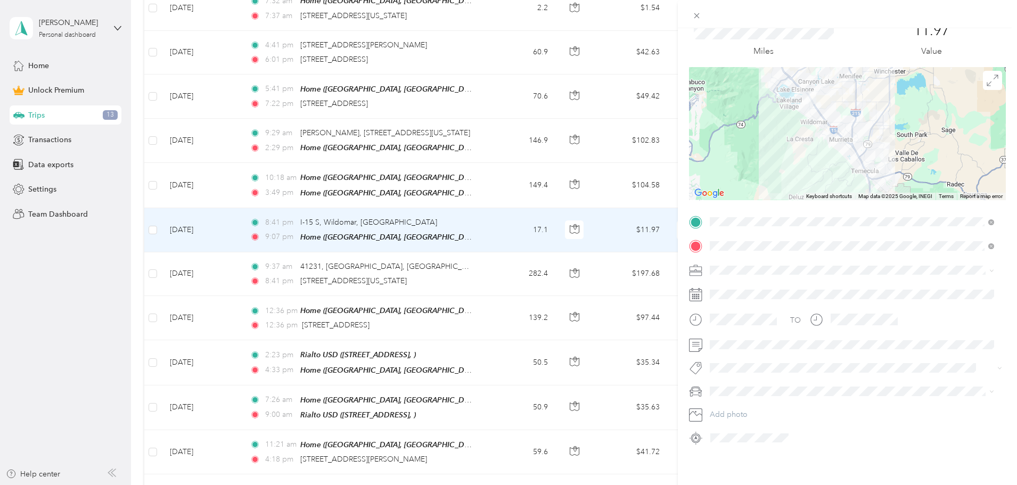
click at [513, 260] on div "Trip details Save This trip cannot be edited because it is either under review,…" at bounding box center [508, 242] width 1017 height 485
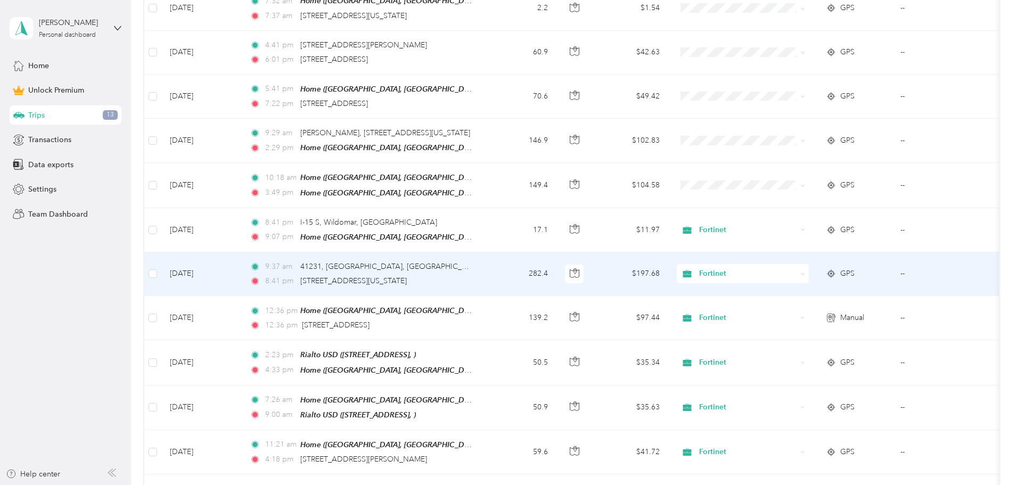
click at [486, 270] on td "9:37 am 41231, [GEOGRAPHIC_DATA], [GEOGRAPHIC_DATA], [GEOGRAPHIC_DATA][US_STATE…" at bounding box center [363, 274] width 245 height 44
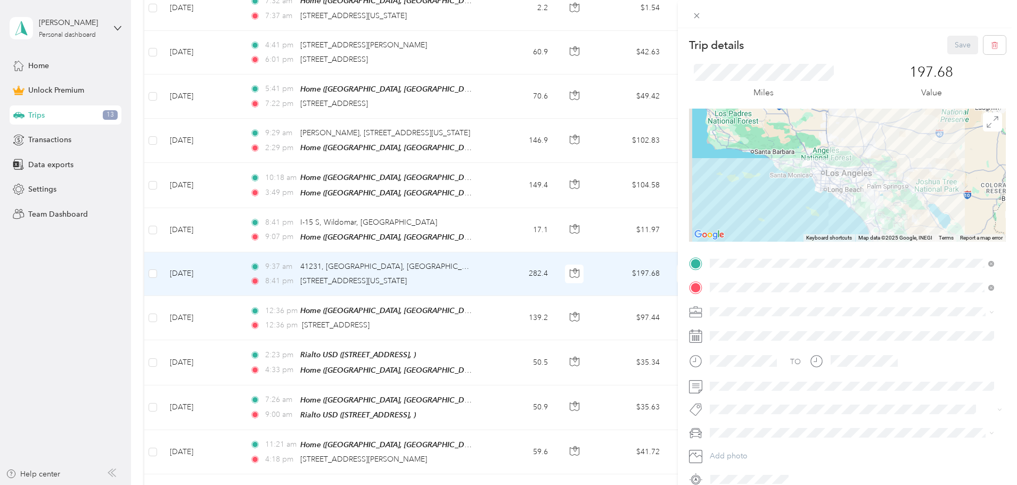
click at [558, 232] on div "Trip details Save This trip cannot be edited because it is either under review,…" at bounding box center [508, 242] width 1017 height 485
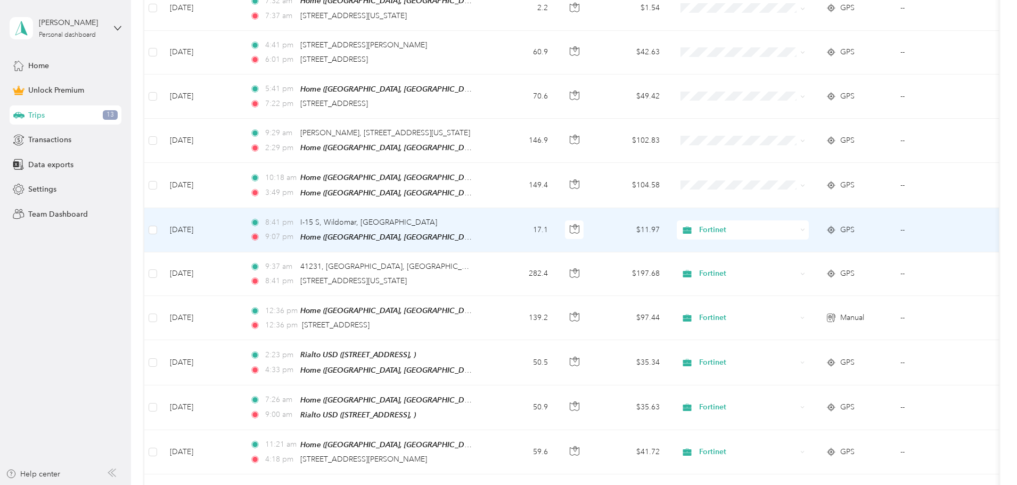
click at [557, 232] on td "17.1" at bounding box center [521, 230] width 70 height 44
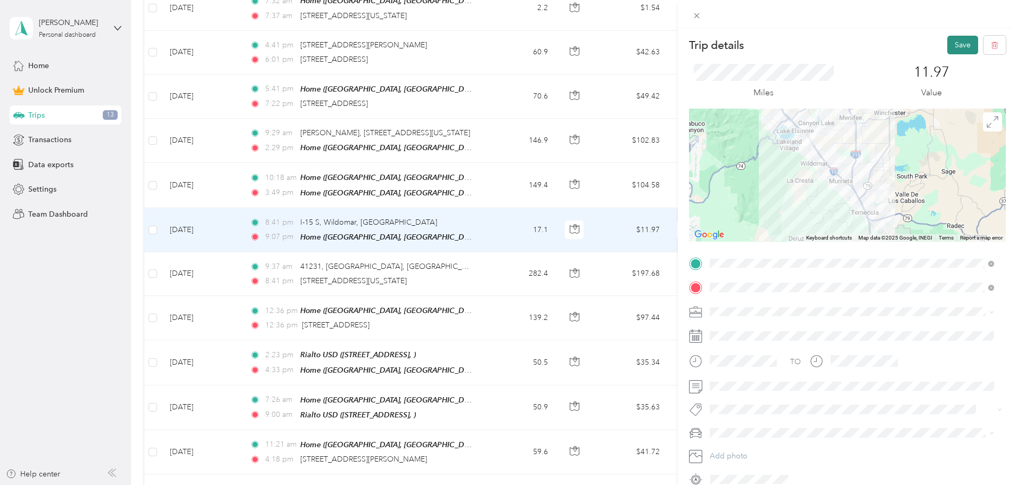
click at [953, 48] on button "Save" at bounding box center [962, 45] width 31 height 19
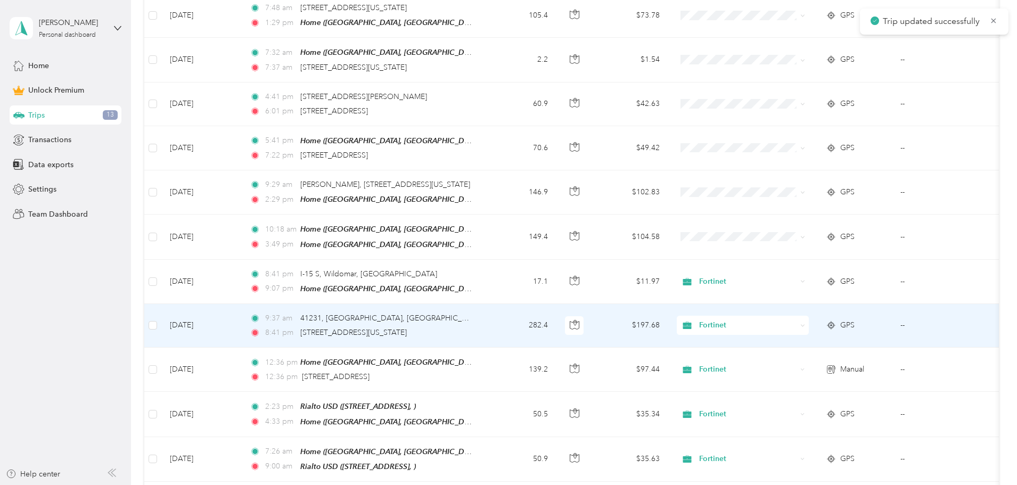
scroll to position [373, 0]
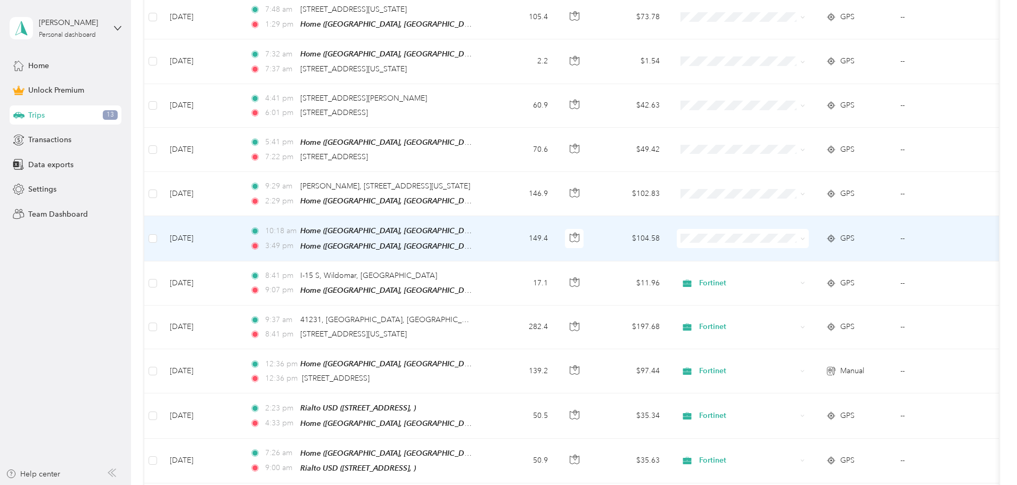
click at [241, 234] on td "[DATE]" at bounding box center [201, 238] width 80 height 45
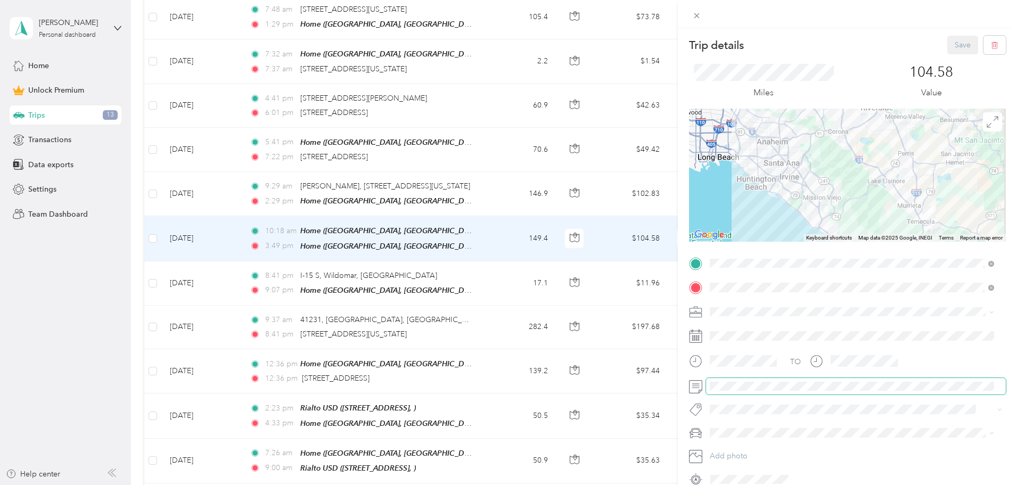
click at [731, 380] on span at bounding box center [856, 386] width 300 height 17
click at [951, 51] on button "Save" at bounding box center [962, 45] width 31 height 19
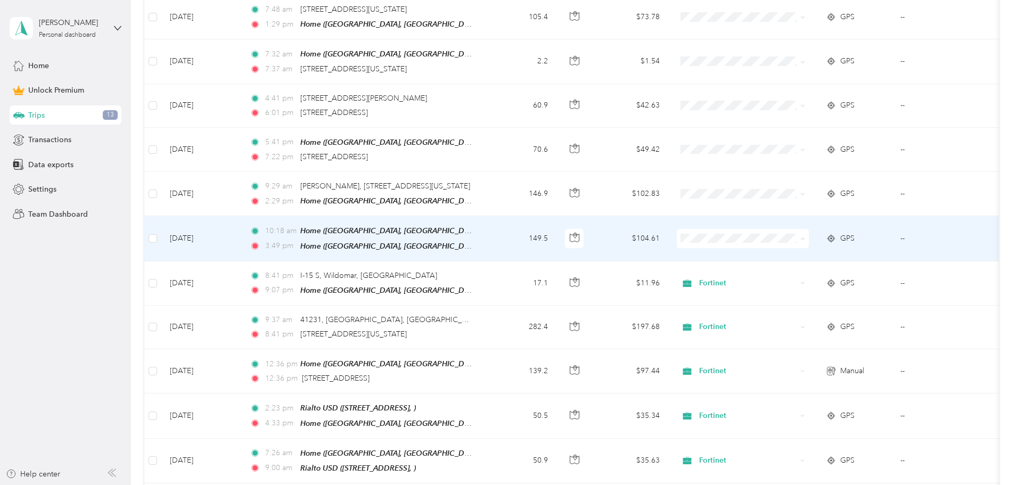
click at [782, 293] on li "Fortinet" at bounding box center [814, 291] width 132 height 19
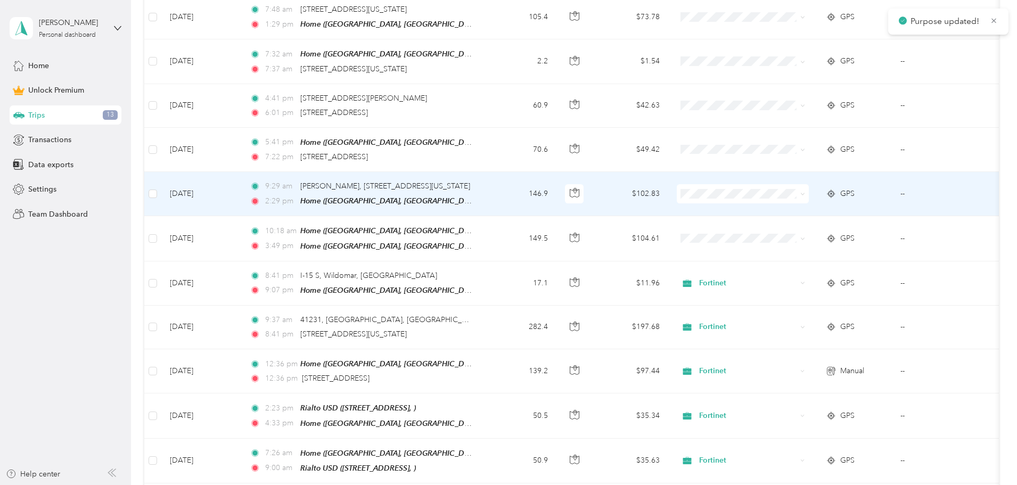
click at [486, 197] on td "9:29 am [PERSON_NAME], [GEOGRAPHIC_DATA], [GEOGRAPHIC_DATA][US_STATE], [GEOGRAP…" at bounding box center [363, 194] width 245 height 44
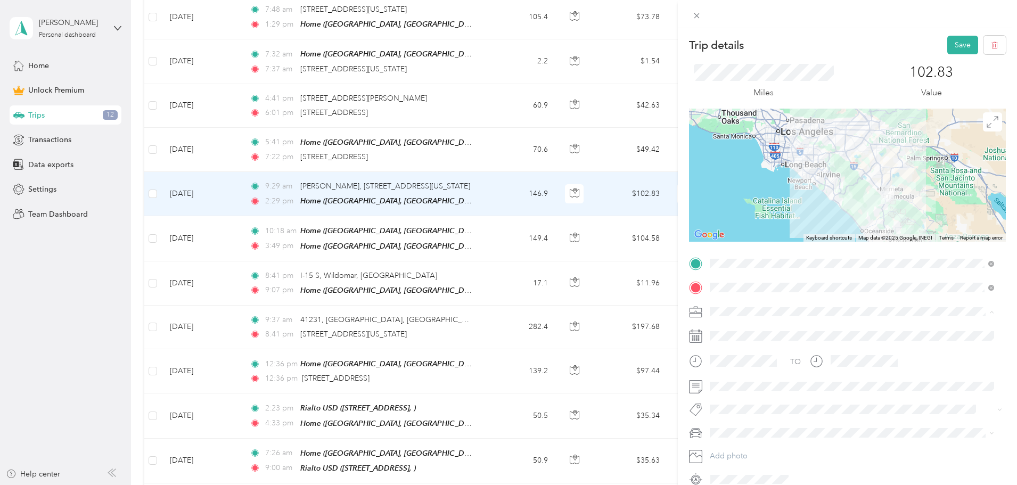
click at [749, 364] on div "Fortinet" at bounding box center [852, 367] width 277 height 11
click at [954, 45] on button "Save" at bounding box center [962, 45] width 31 height 19
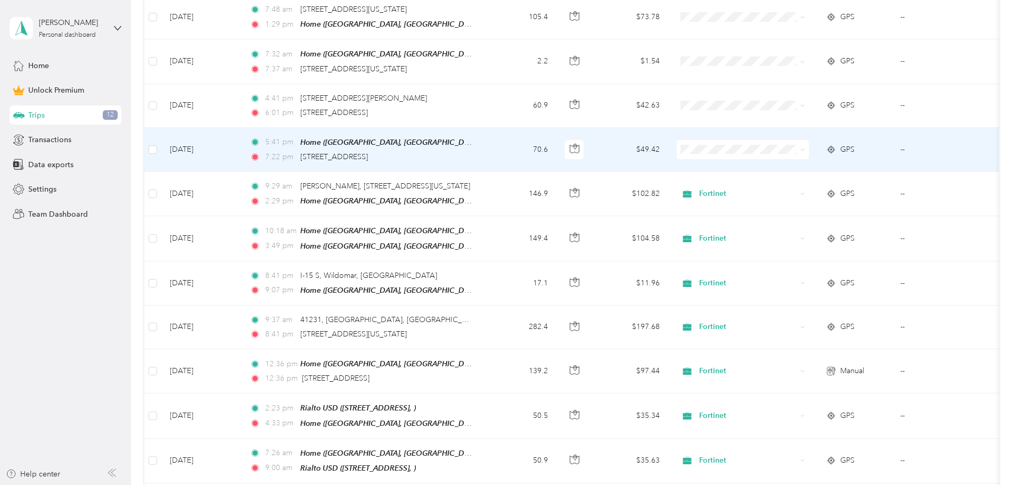
click at [557, 152] on td "70.6" at bounding box center [521, 150] width 70 height 44
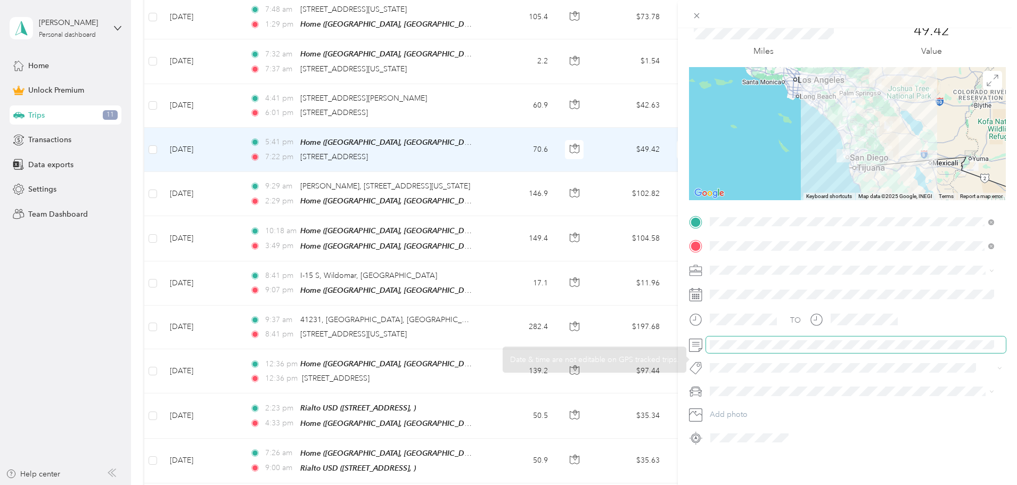
scroll to position [50, 0]
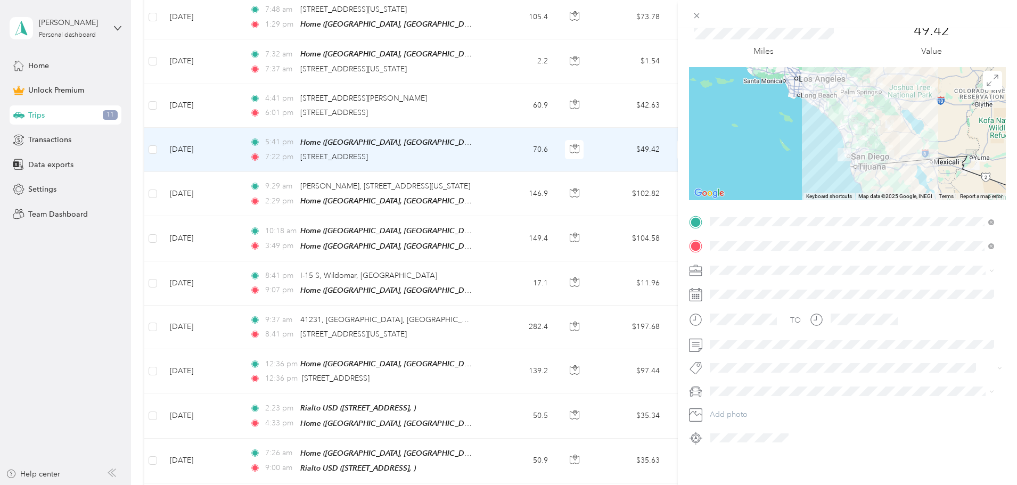
drag, startPoint x: 951, startPoint y: 137, endPoint x: 876, endPoint y: 203, distance: 99.6
click at [944, 141] on div at bounding box center [847, 133] width 317 height 133
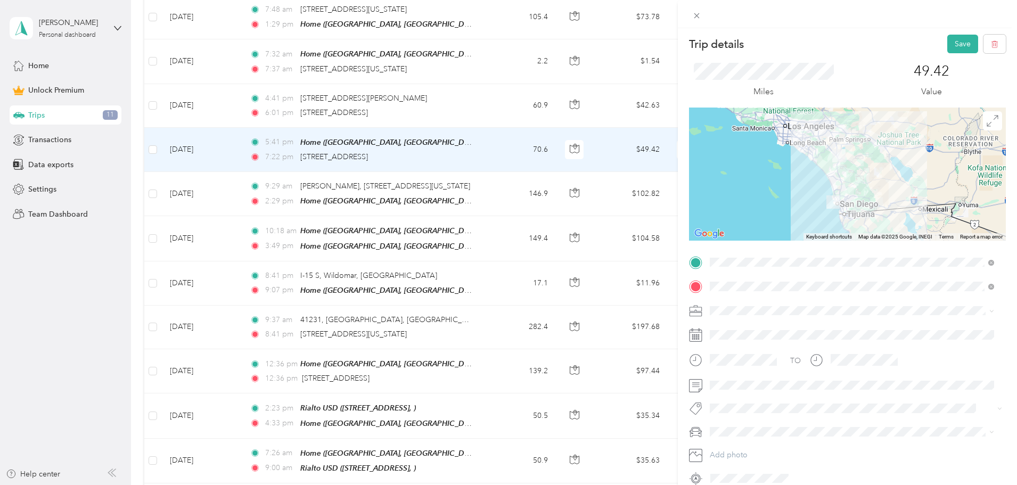
scroll to position [0, 0]
click at [960, 48] on button "Save" at bounding box center [962, 45] width 31 height 19
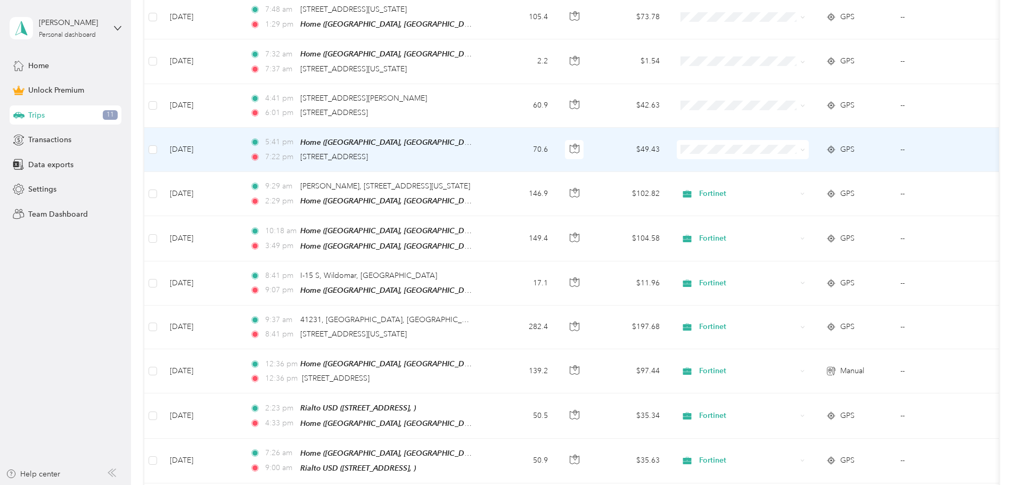
click at [557, 149] on td "70.6" at bounding box center [521, 150] width 70 height 44
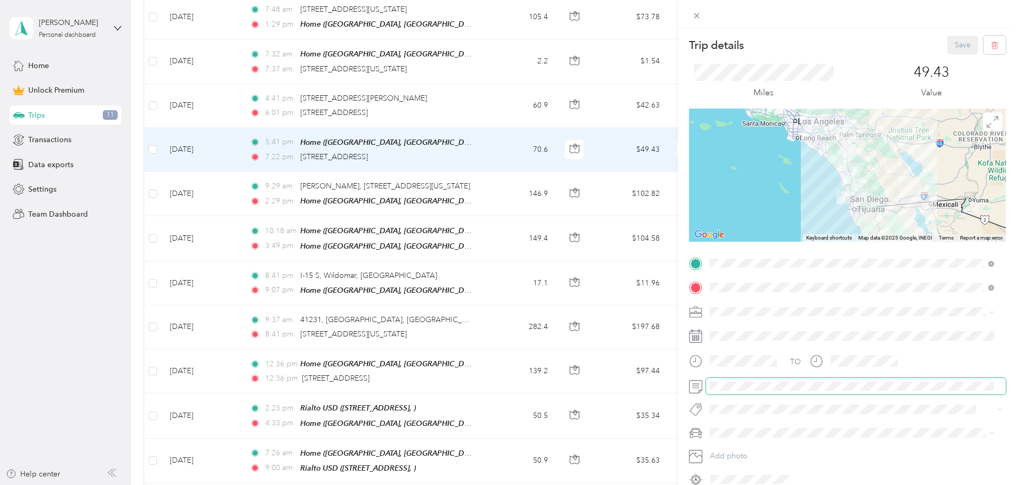
click at [709, 388] on span at bounding box center [856, 386] width 300 height 17
click at [555, 96] on div "Trip details Save This trip cannot be edited because it is either under review,…" at bounding box center [508, 242] width 1017 height 485
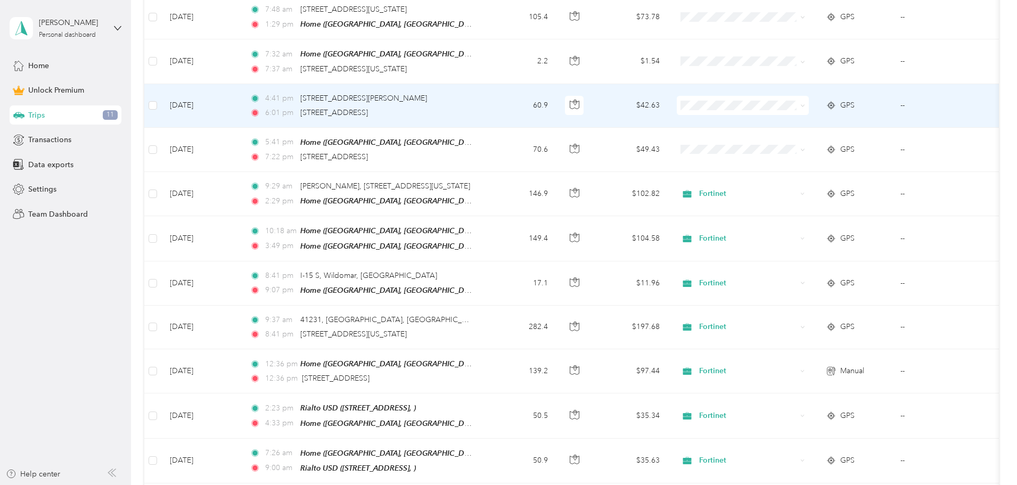
click at [486, 96] on td "4:41 pm [STREET_ADDRESS][PERSON_NAME] 6:01 pm [STREET_ADDRESS]" at bounding box center [363, 106] width 245 height 44
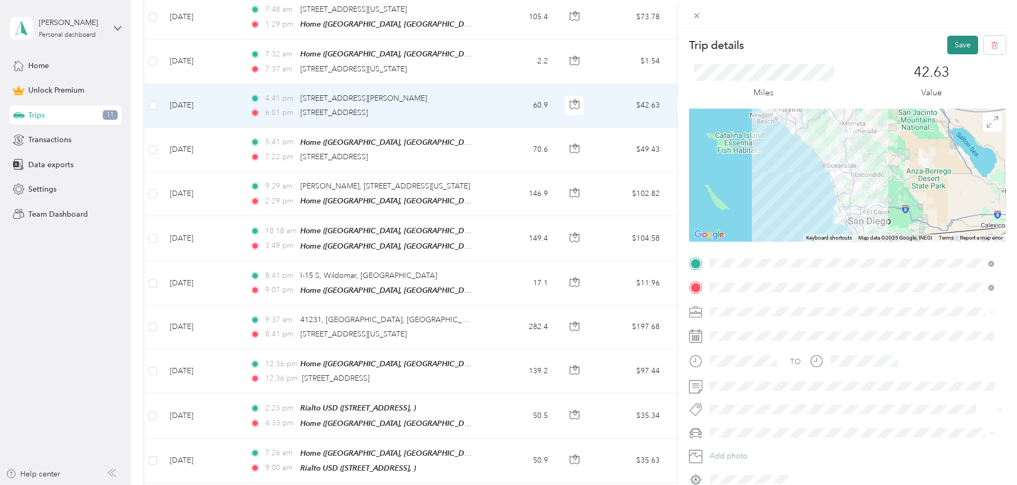
click at [961, 48] on button "Save" at bounding box center [962, 45] width 31 height 19
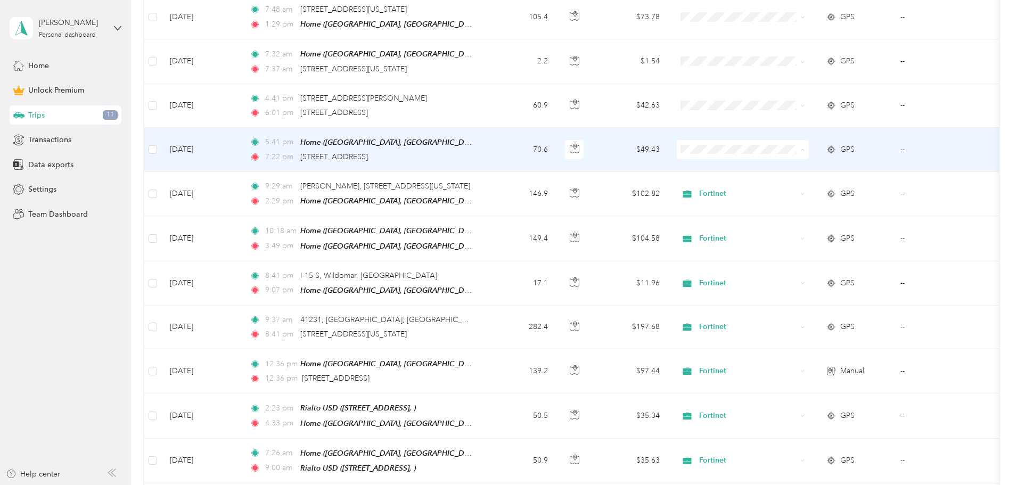
click at [778, 204] on span "Fortinet" at bounding box center [823, 203] width 99 height 11
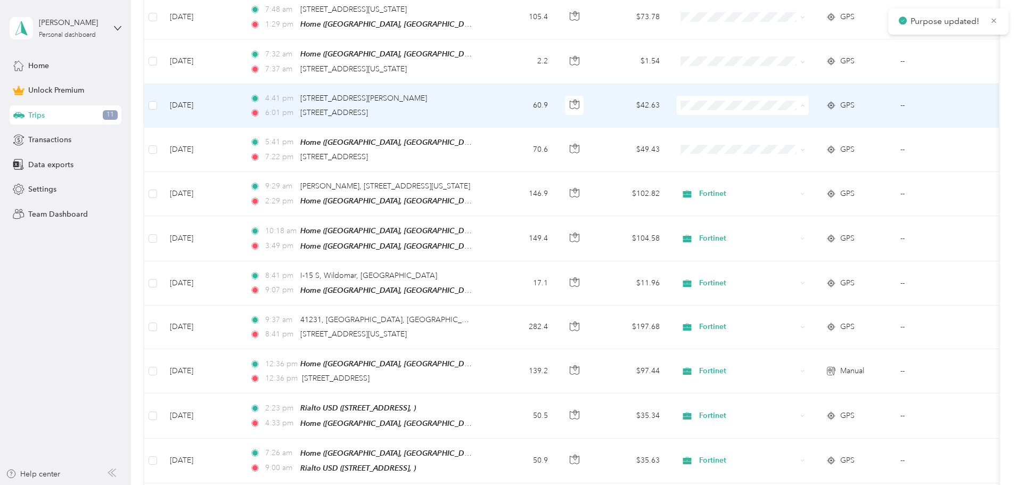
click at [774, 164] on li "Fortinet" at bounding box center [814, 159] width 132 height 19
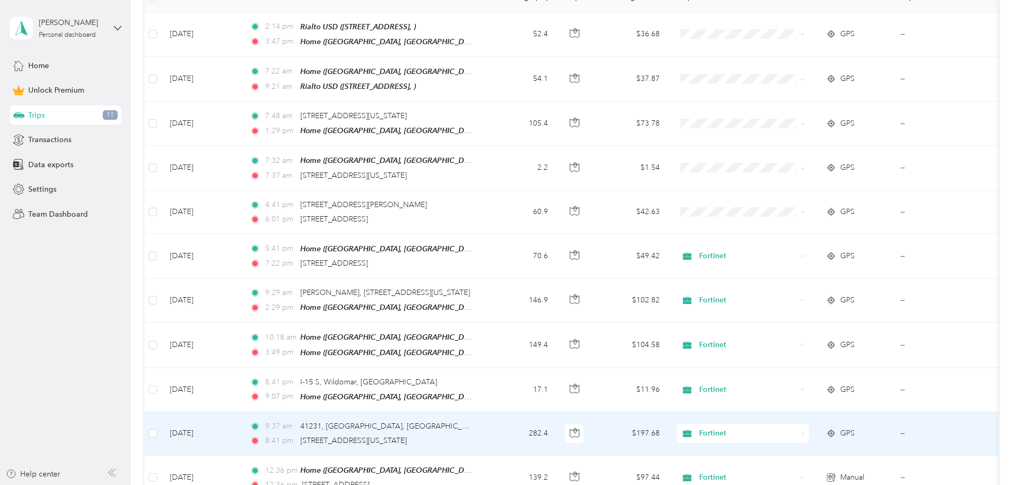
scroll to position [213, 0]
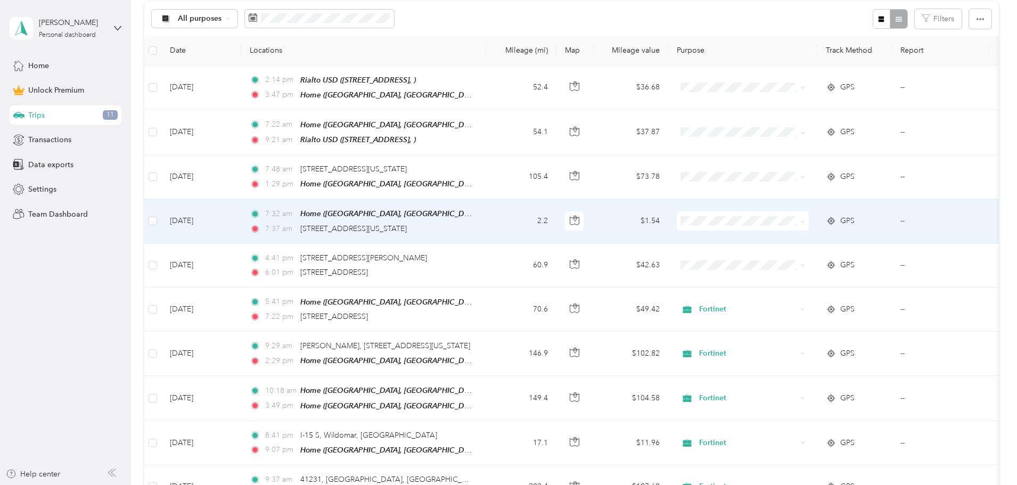
click at [557, 222] on td "2.2" at bounding box center [521, 221] width 70 height 44
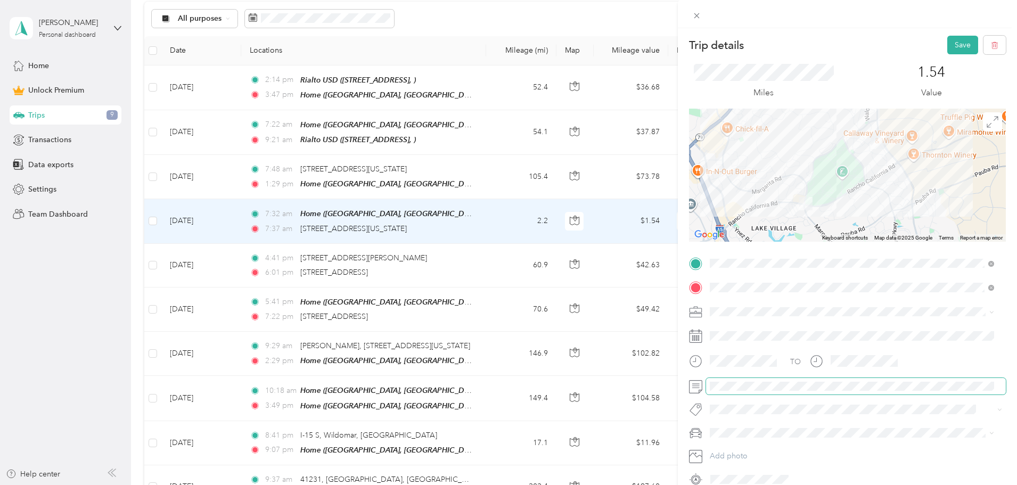
click at [689, 380] on div at bounding box center [847, 386] width 317 height 17
click at [947, 43] on button "Save" at bounding box center [962, 45] width 31 height 19
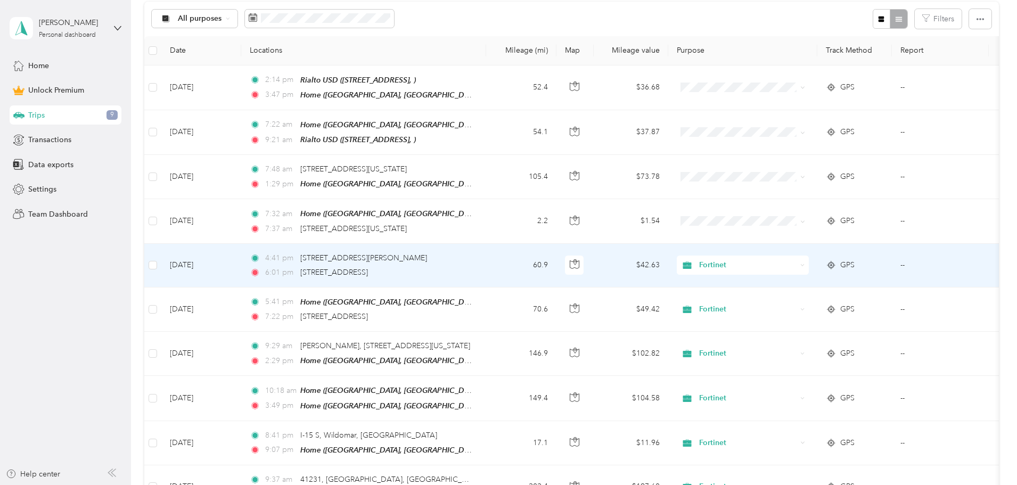
click at [557, 266] on td "60.9" at bounding box center [521, 266] width 70 height 44
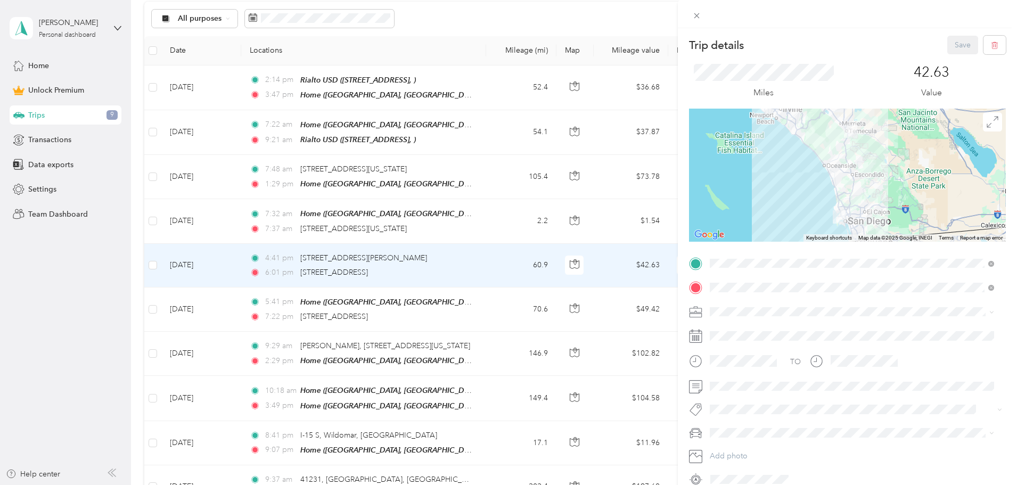
click at [953, 48] on div "Save" at bounding box center [976, 45] width 59 height 19
click at [600, 91] on div "Trip details Save This trip cannot be edited because it is either under review,…" at bounding box center [508, 242] width 1017 height 485
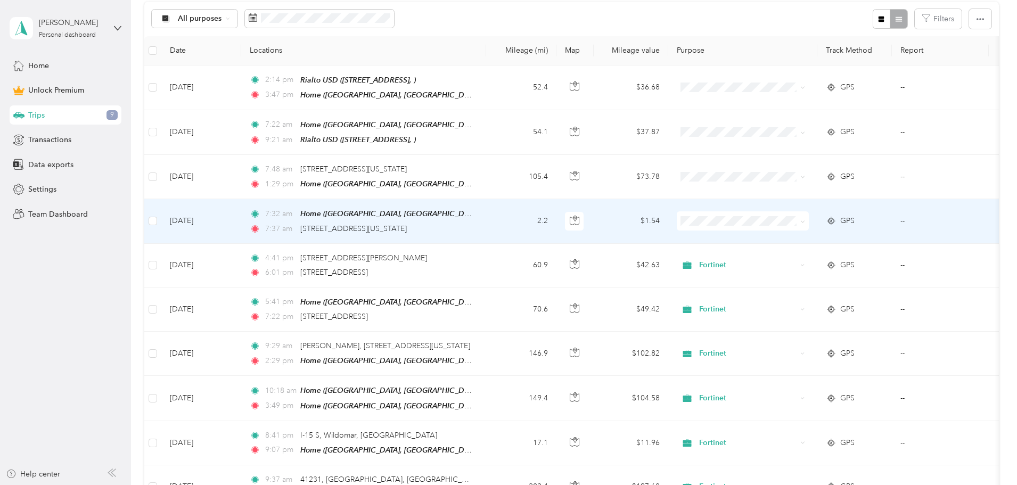
click at [557, 223] on td "2.2" at bounding box center [521, 221] width 70 height 44
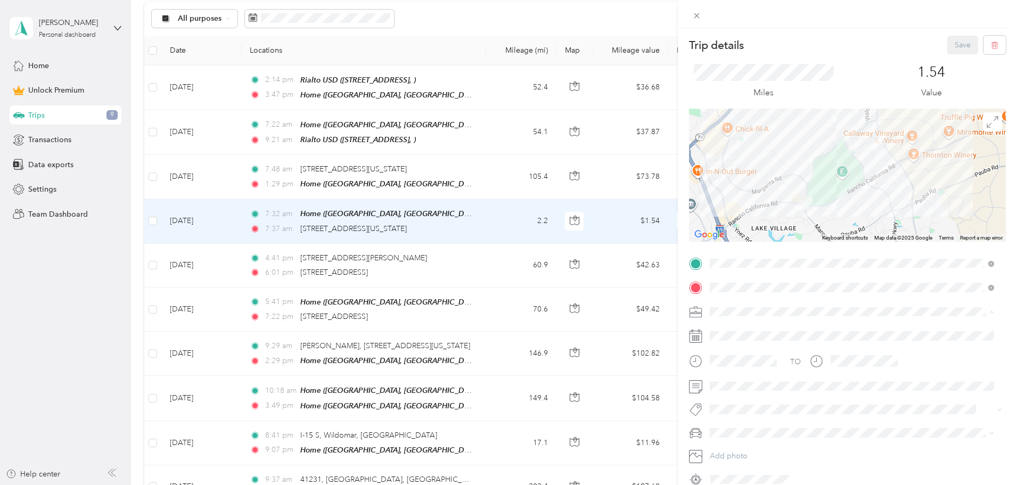
click at [739, 366] on span "Fortinet" at bounding box center [727, 367] width 26 height 9
click at [959, 49] on button "Save" at bounding box center [962, 45] width 31 height 19
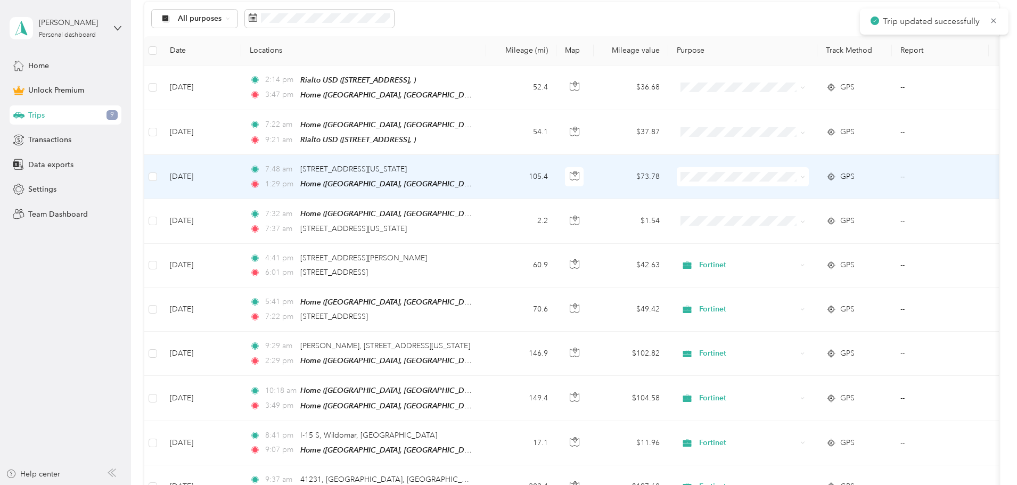
click at [557, 181] on td "105.4" at bounding box center [521, 177] width 70 height 44
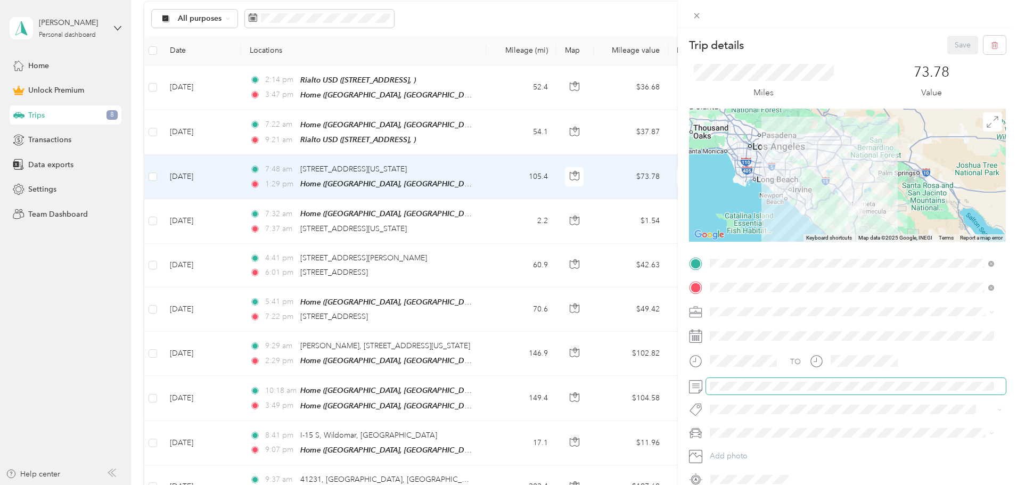
click at [737, 390] on span at bounding box center [856, 386] width 300 height 17
click at [950, 40] on button "Save" at bounding box center [962, 45] width 31 height 19
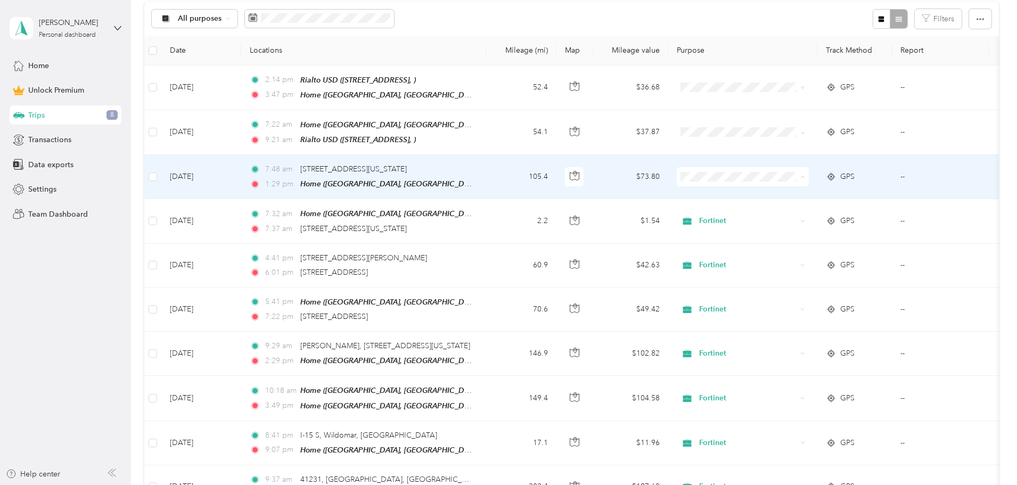
click at [794, 227] on span "Fortinet" at bounding box center [823, 231] width 99 height 11
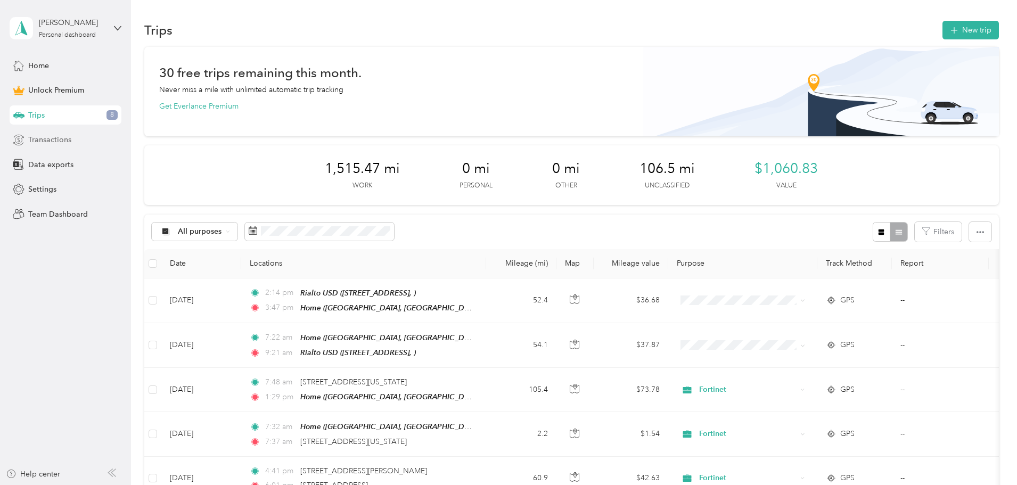
click at [67, 142] on span "Transactions" at bounding box center [49, 139] width 43 height 11
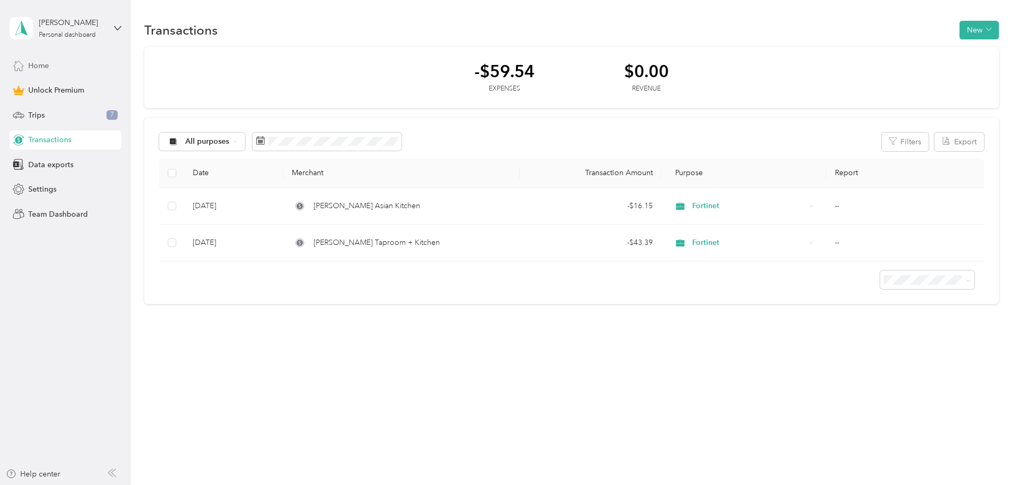
click at [54, 70] on div "Home" at bounding box center [66, 65] width 112 height 19
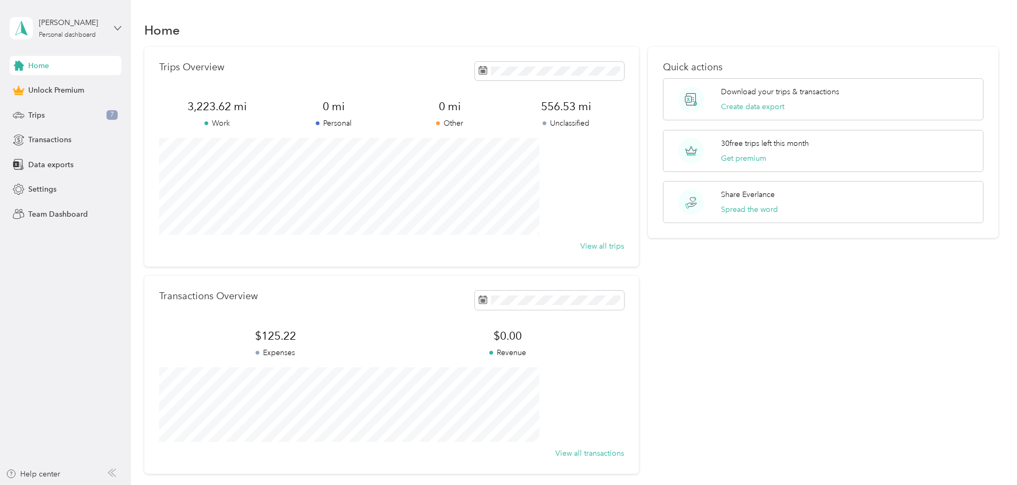
click at [115, 27] on icon at bounding box center [117, 27] width 7 height 7
click at [174, 27] on div "Home" at bounding box center [571, 30] width 855 height 22
click at [73, 166] on div "Data exports" at bounding box center [66, 164] width 112 height 19
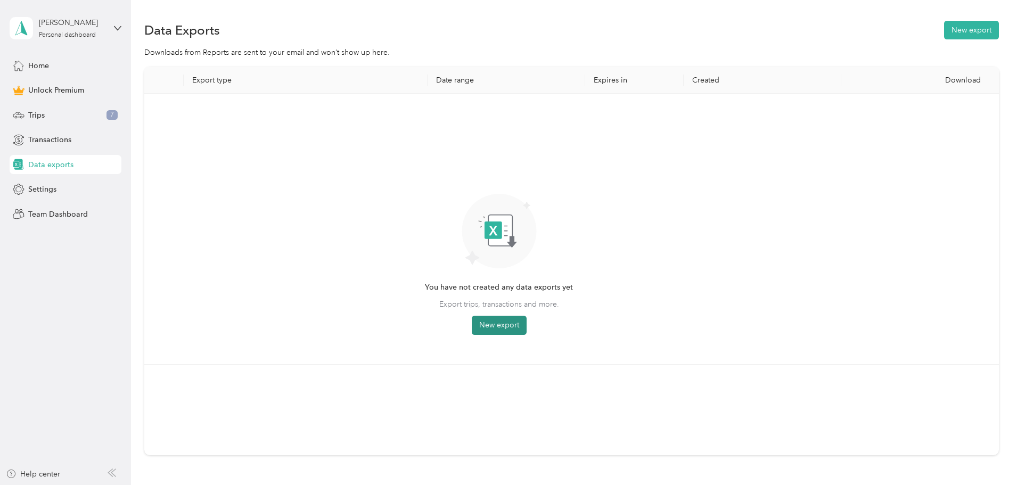
click at [527, 316] on button "New export" at bounding box center [499, 325] width 55 height 19
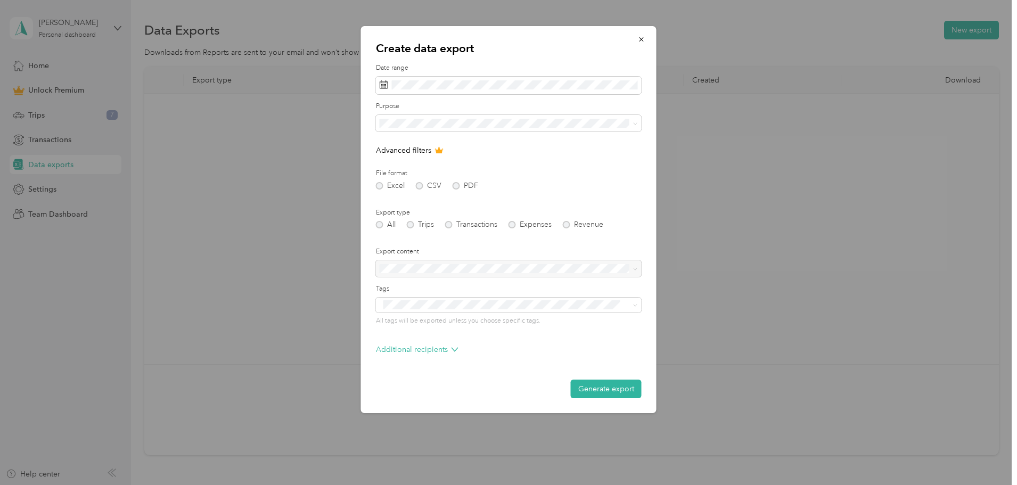
click at [419, 187] on div "Excel CSV PDF" at bounding box center [509, 185] width 266 height 7
click at [423, 186] on div "Excel CSV PDF" at bounding box center [509, 185] width 266 height 7
click at [513, 118] on button "[DATE]" at bounding box center [525, 117] width 65 height 19
click at [416, 182] on div "Excel CSV PDF" at bounding box center [509, 185] width 266 height 7
click at [463, 183] on div "Excel CSV PDF" at bounding box center [509, 185] width 266 height 7
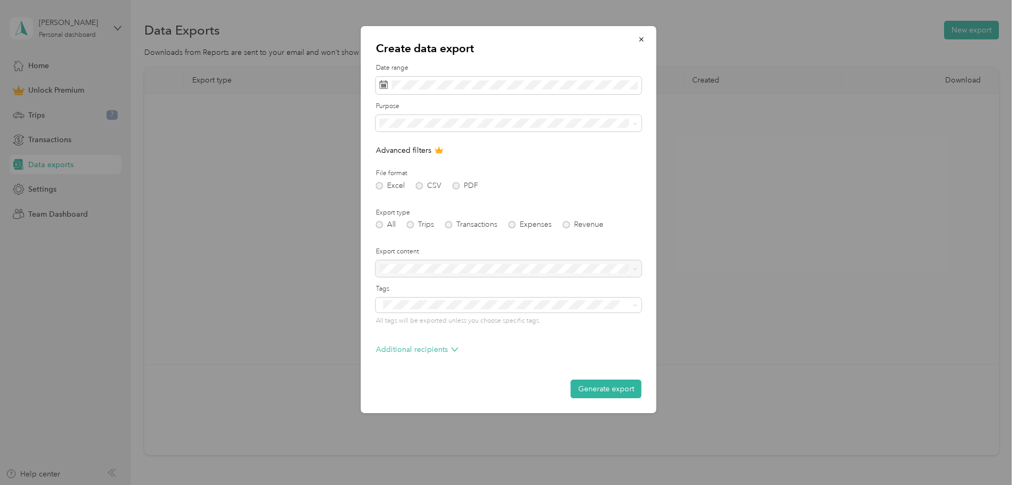
click at [434, 148] on p "Advanced filters" at bounding box center [509, 150] width 266 height 11
click at [435, 149] on icon at bounding box center [439, 150] width 9 height 9
click at [522, 272] on div at bounding box center [509, 268] width 266 height 17
click at [432, 351] on p "Additional recipients" at bounding box center [417, 349] width 83 height 11
click at [585, 165] on form "Date range Purpose Advanced filters File format Excel CSV PDF Export type All T…" at bounding box center [509, 252] width 266 height 378
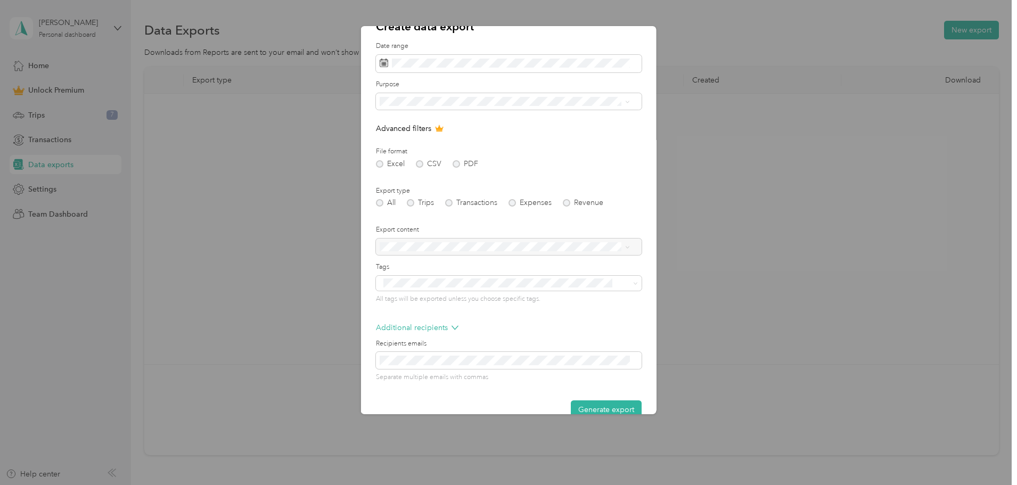
scroll to position [42, 0]
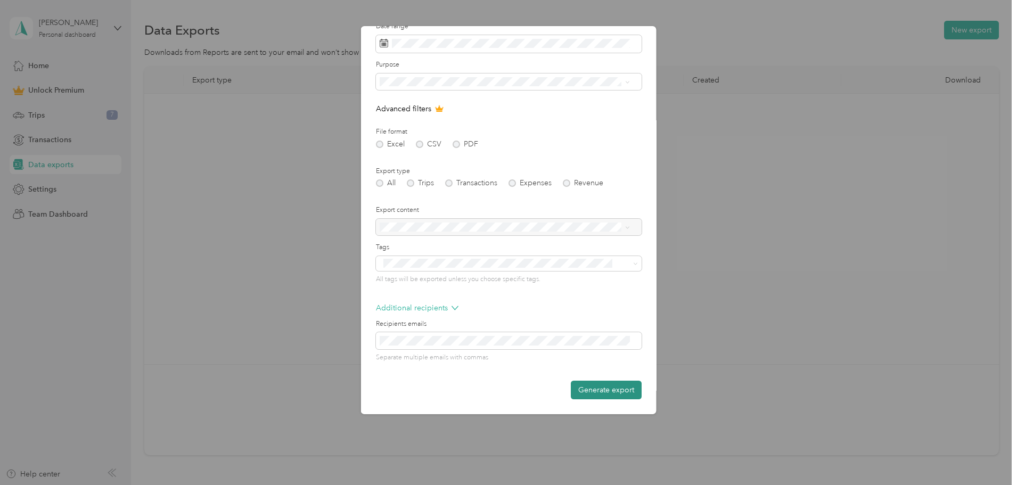
click at [608, 391] on button "Generate export" at bounding box center [606, 390] width 71 height 19
